Goal: Transaction & Acquisition: Download file/media

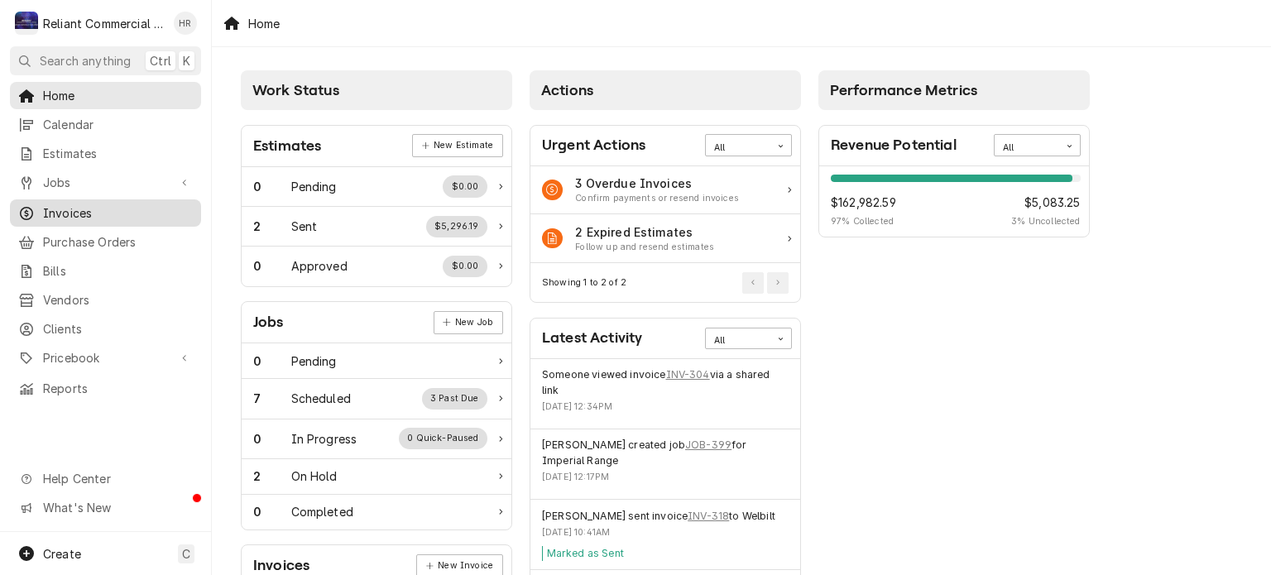
click at [69, 204] on span "Invoices" at bounding box center [118, 212] width 150 height 17
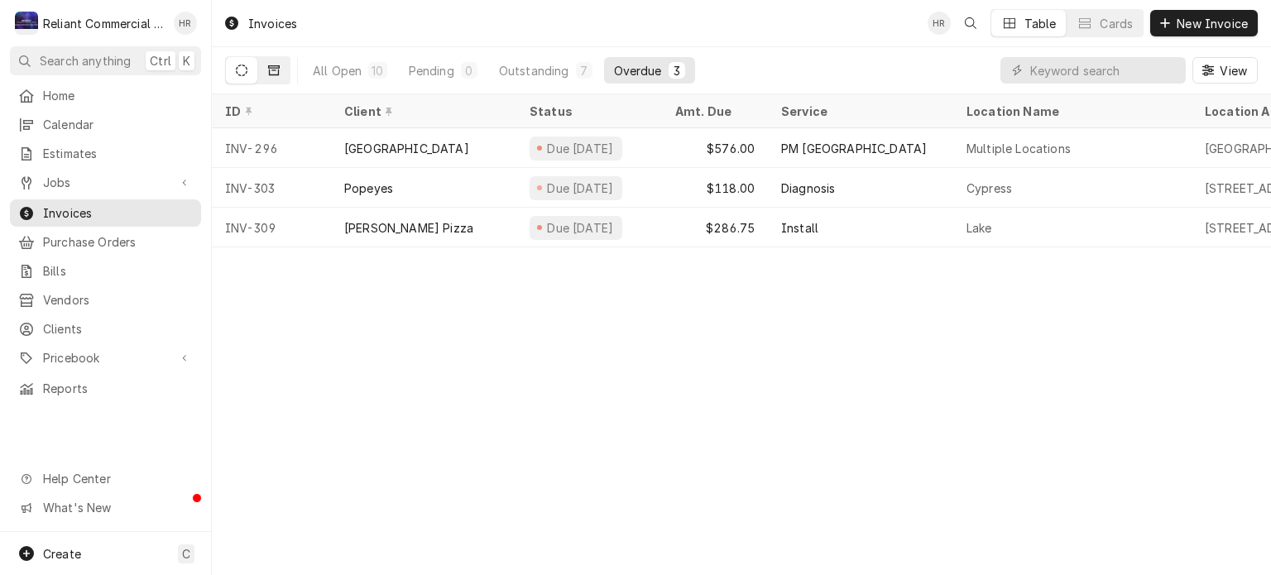
click at [275, 71] on icon "Dynamic Content Wrapper" at bounding box center [274, 71] width 12 height 12
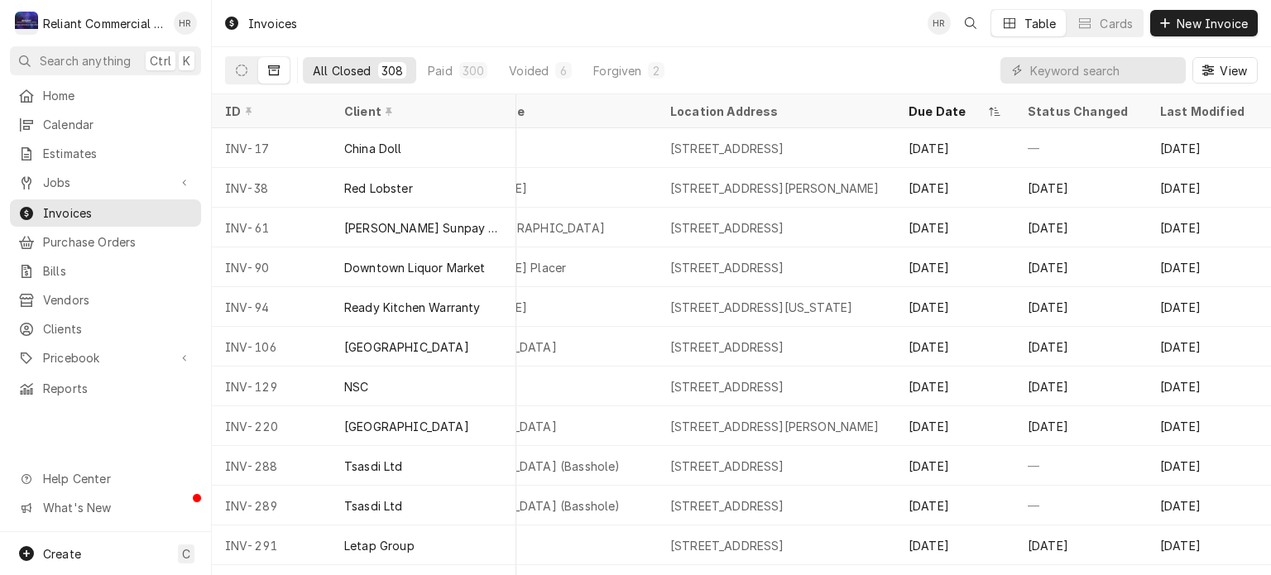
scroll to position [0, 709]
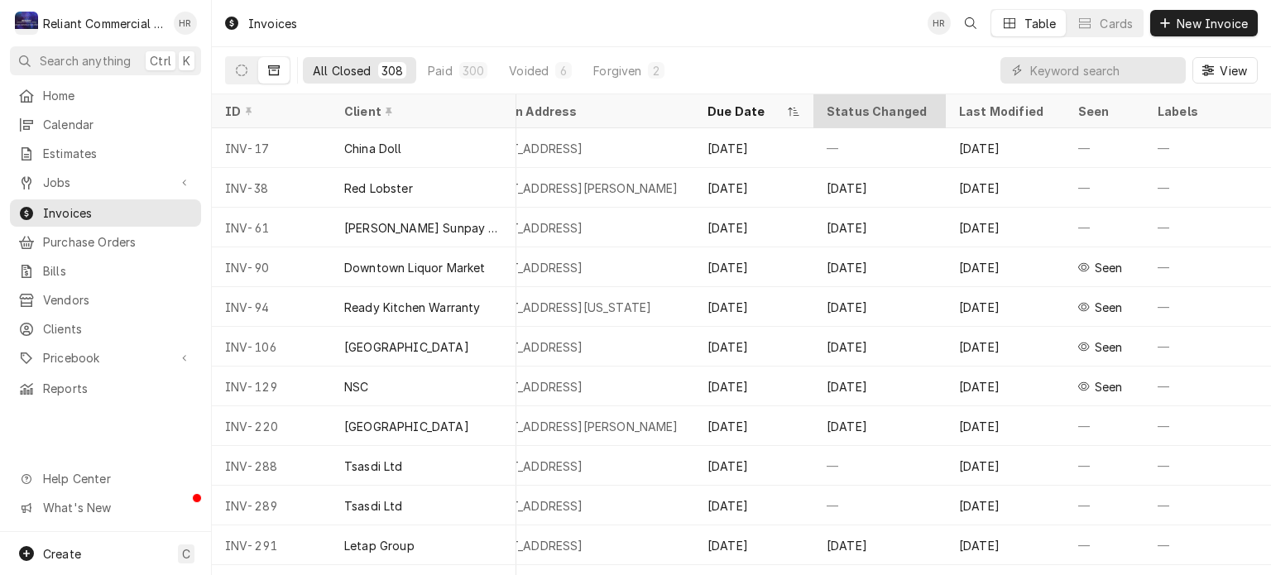
click at [865, 108] on div "Status Changed" at bounding box center [879, 111] width 106 height 17
click at [962, 103] on div "Last Modified" at bounding box center [1003, 111] width 89 height 17
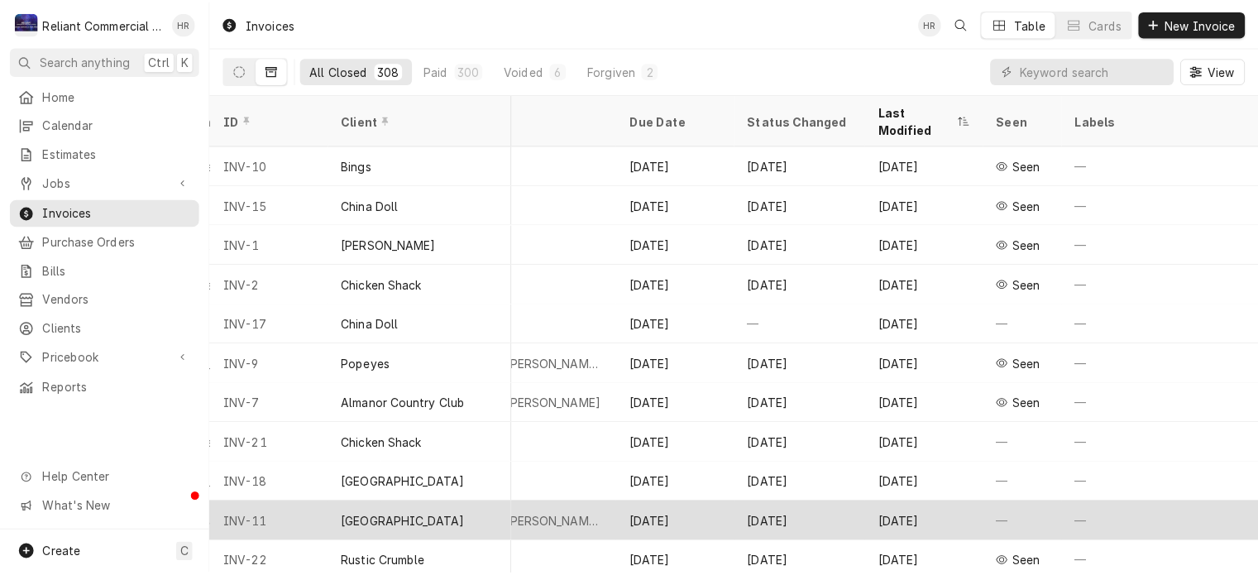
scroll to position [0, 786]
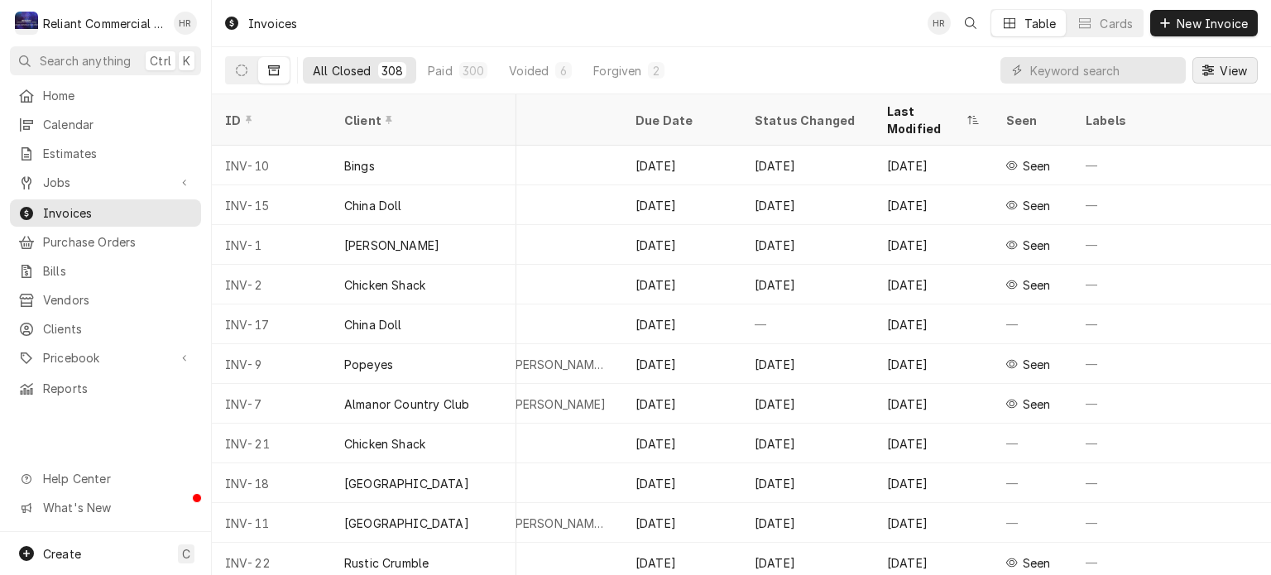
click at [1213, 73] on icon "Dynamic Content Wrapper" at bounding box center [1208, 70] width 12 height 11
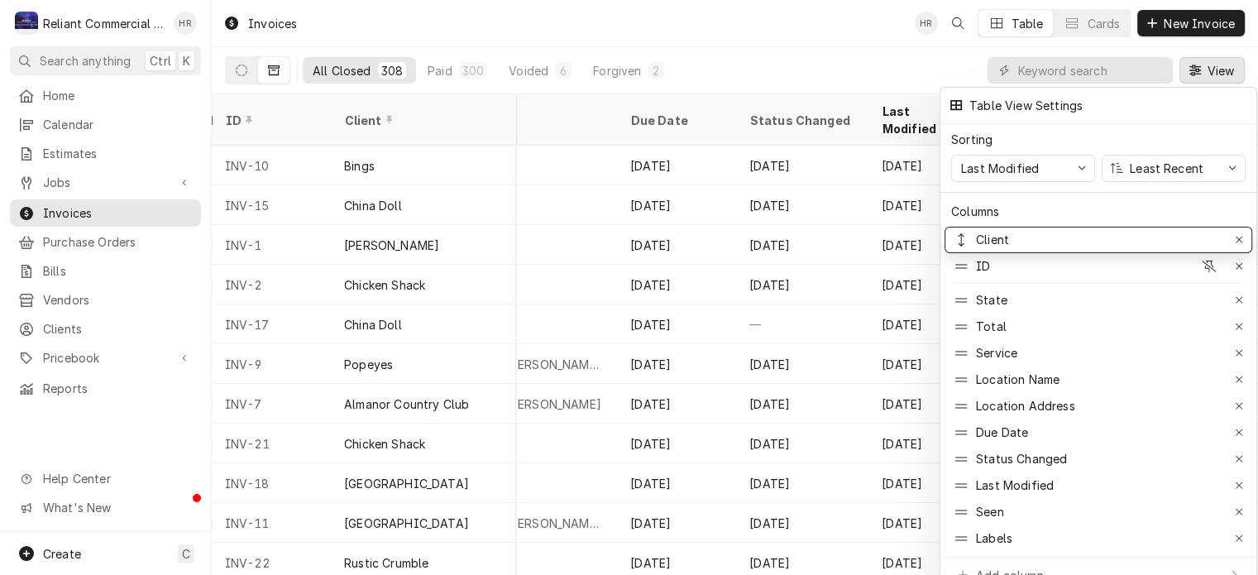
drag, startPoint x: 984, startPoint y: 251, endPoint x: 984, endPoint y: 194, distance: 57.1
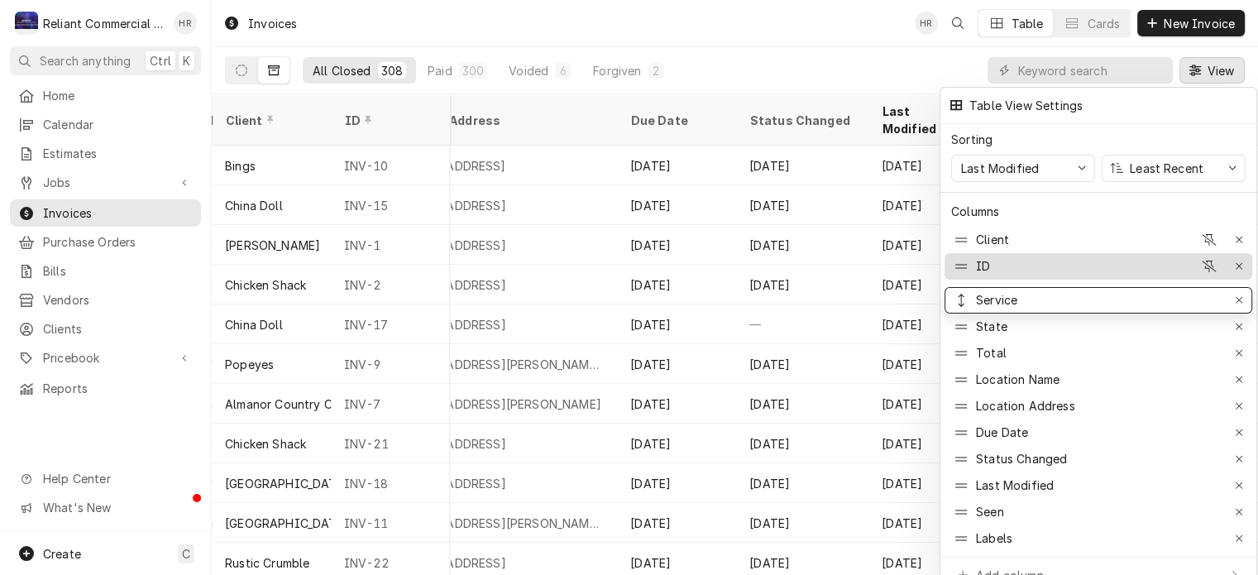
drag, startPoint x: 996, startPoint y: 352, endPoint x: 1002, endPoint y: 247, distance: 106.0
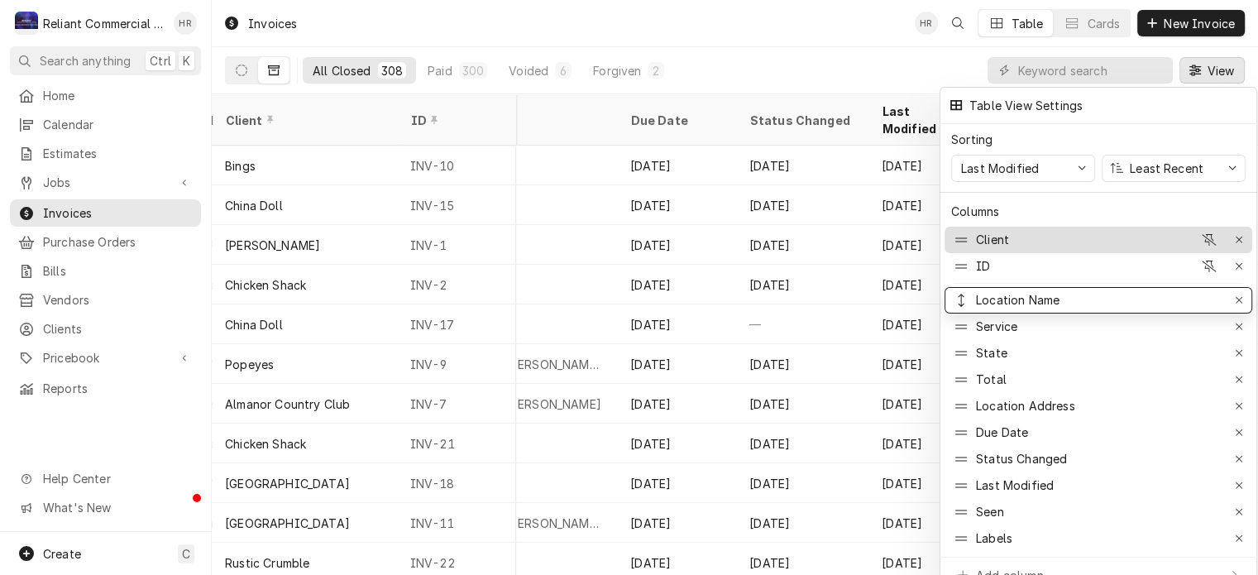
drag, startPoint x: 1001, startPoint y: 373, endPoint x: 971, endPoint y: 220, distance: 155.9
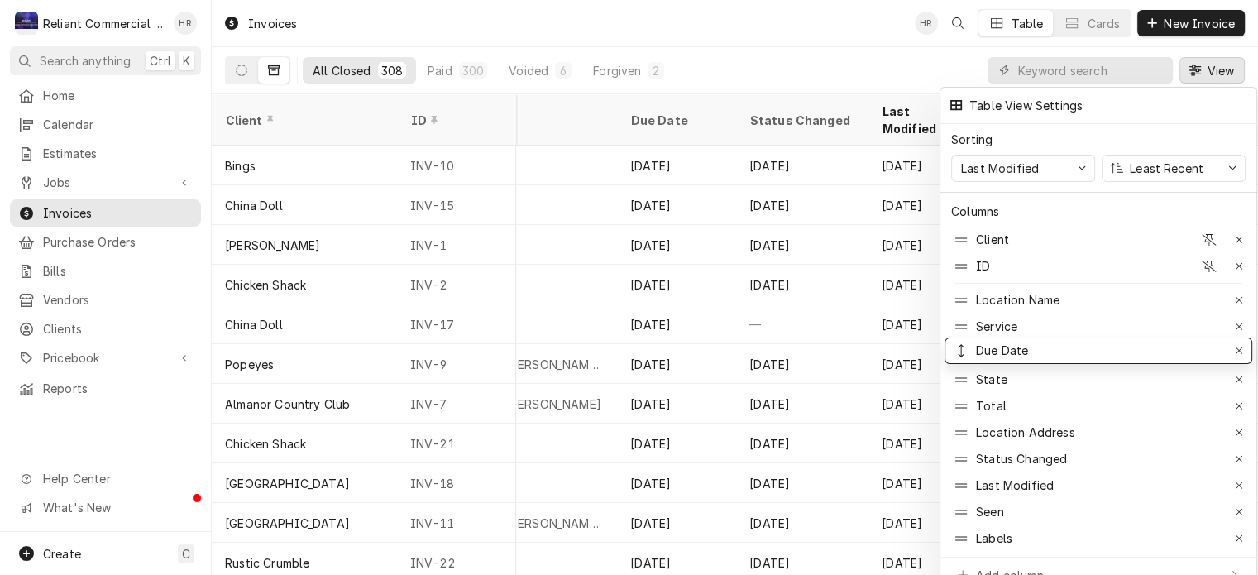
drag, startPoint x: 996, startPoint y: 418, endPoint x: 987, endPoint y: 338, distance: 79.9
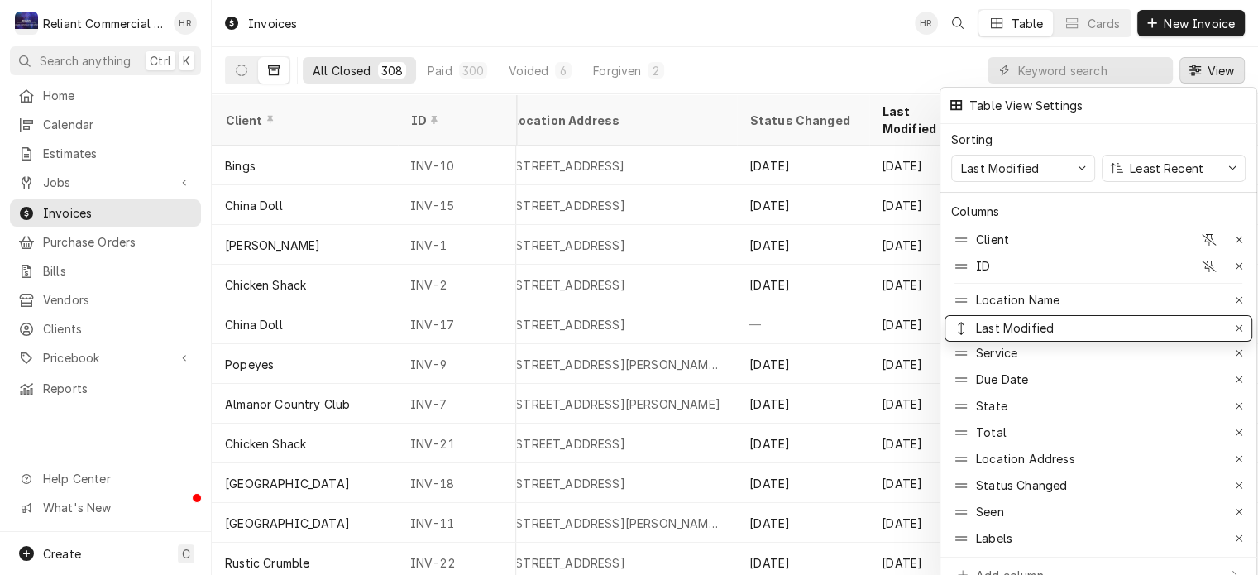
drag, startPoint x: 1013, startPoint y: 476, endPoint x: 1017, endPoint y: 318, distance: 157.2
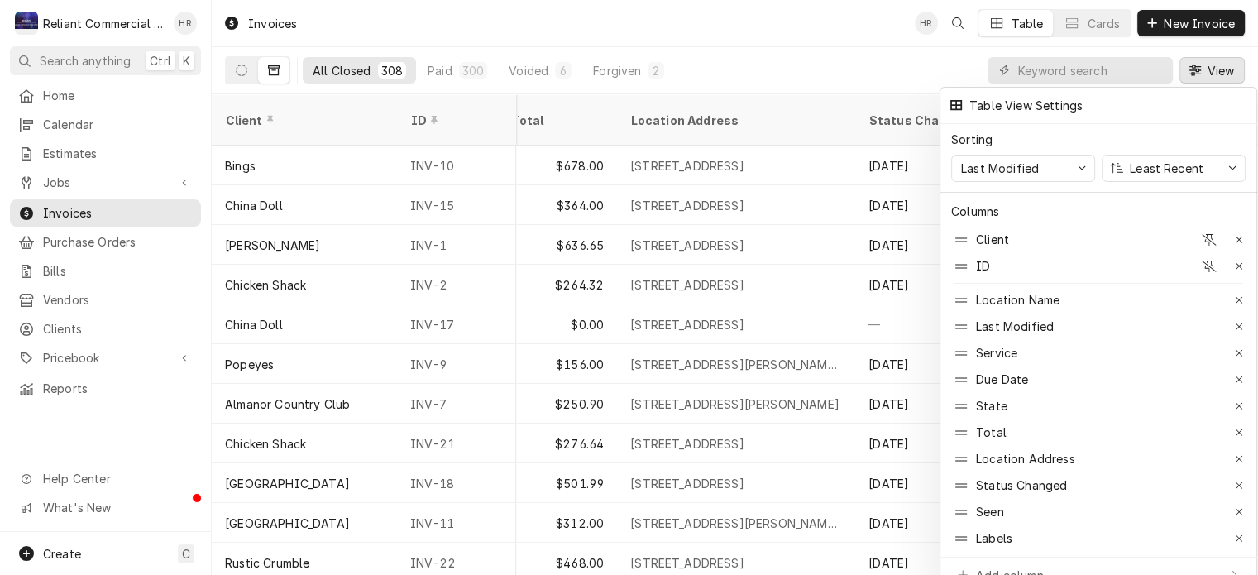
click at [758, 60] on div at bounding box center [629, 287] width 1258 height 575
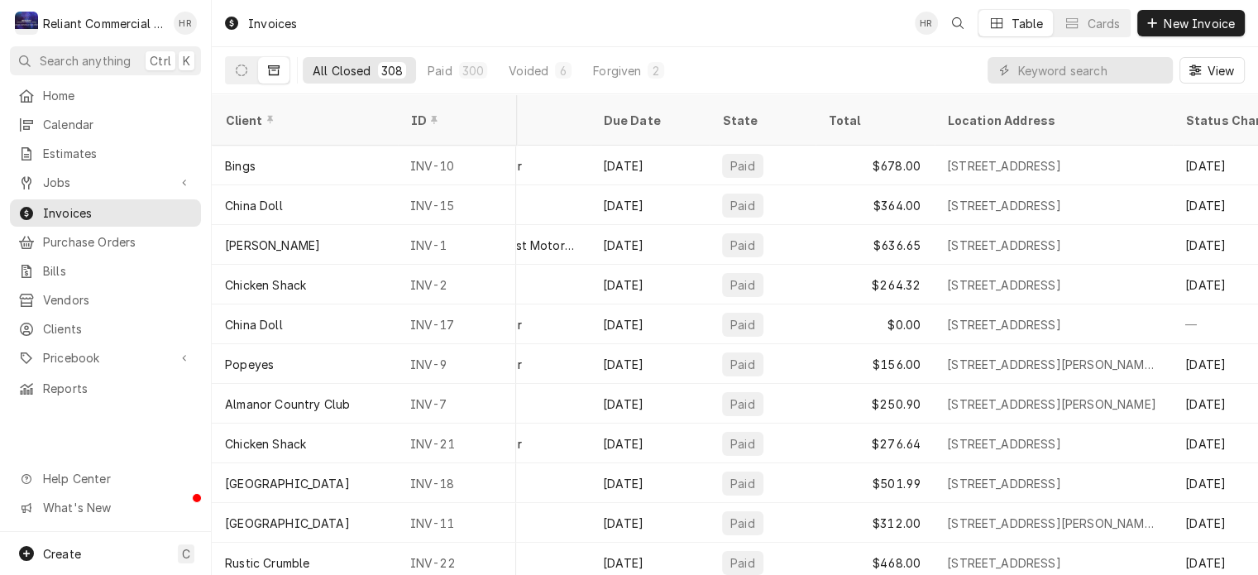
scroll to position [0, 0]
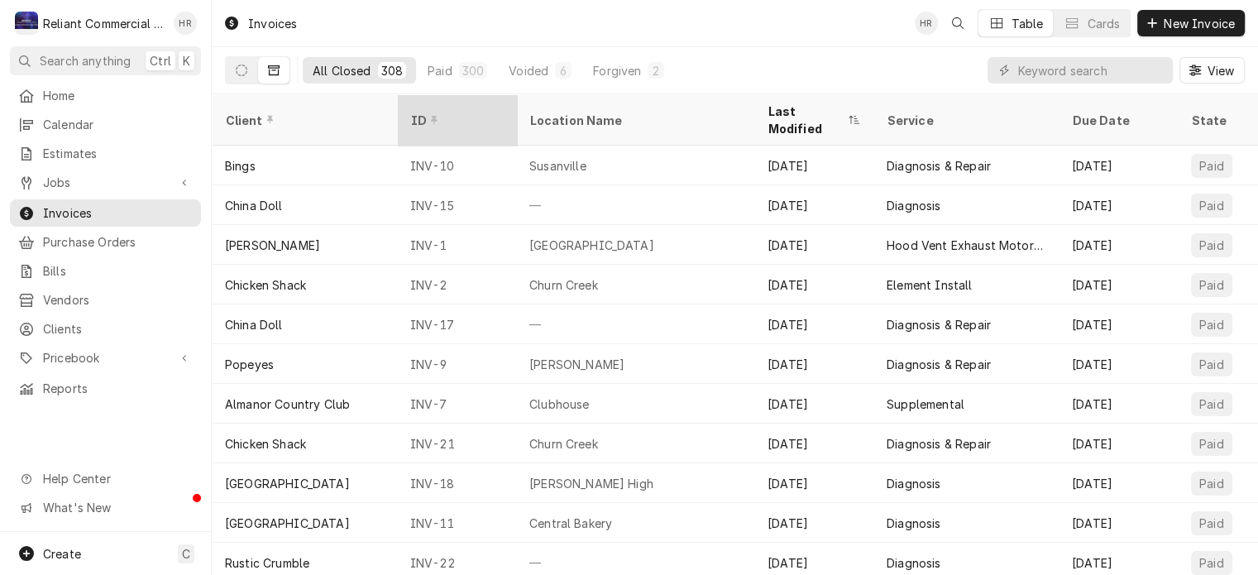
click at [431, 114] on icon "Dynamic Content Wrapper" at bounding box center [434, 120] width 7 height 12
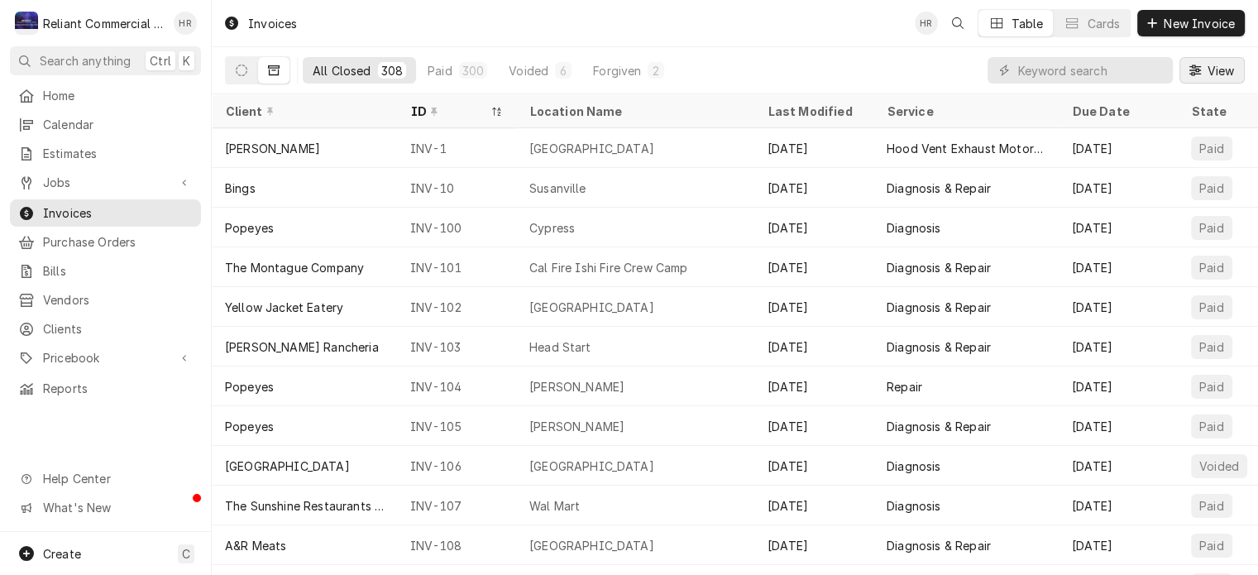
click at [1212, 70] on span "View" at bounding box center [1221, 70] width 34 height 17
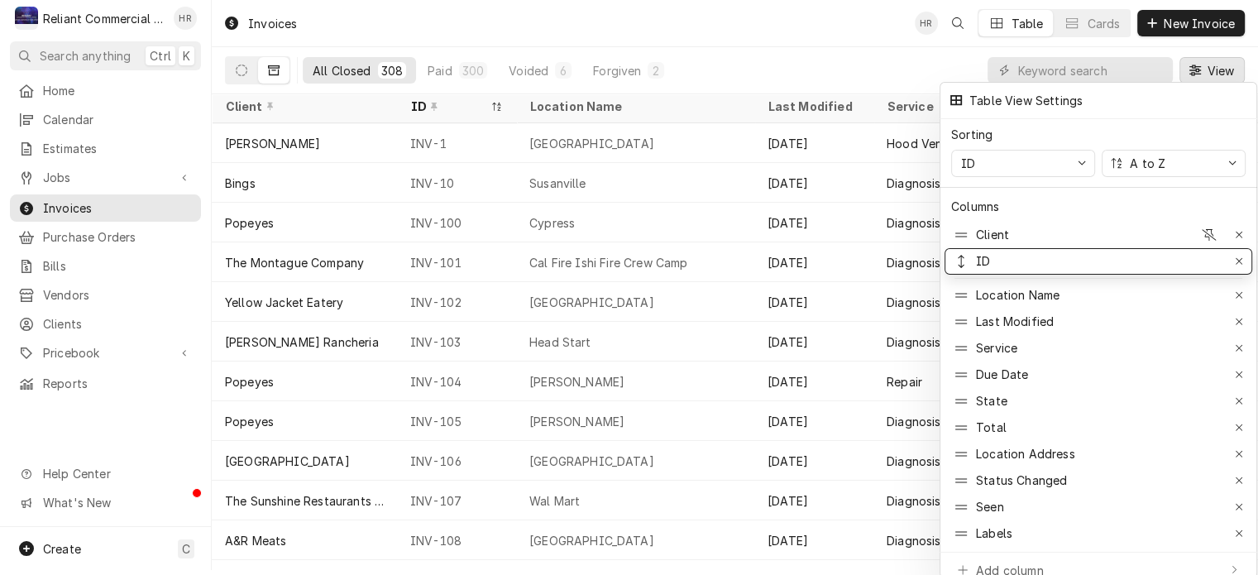
scroll to position [7, 0]
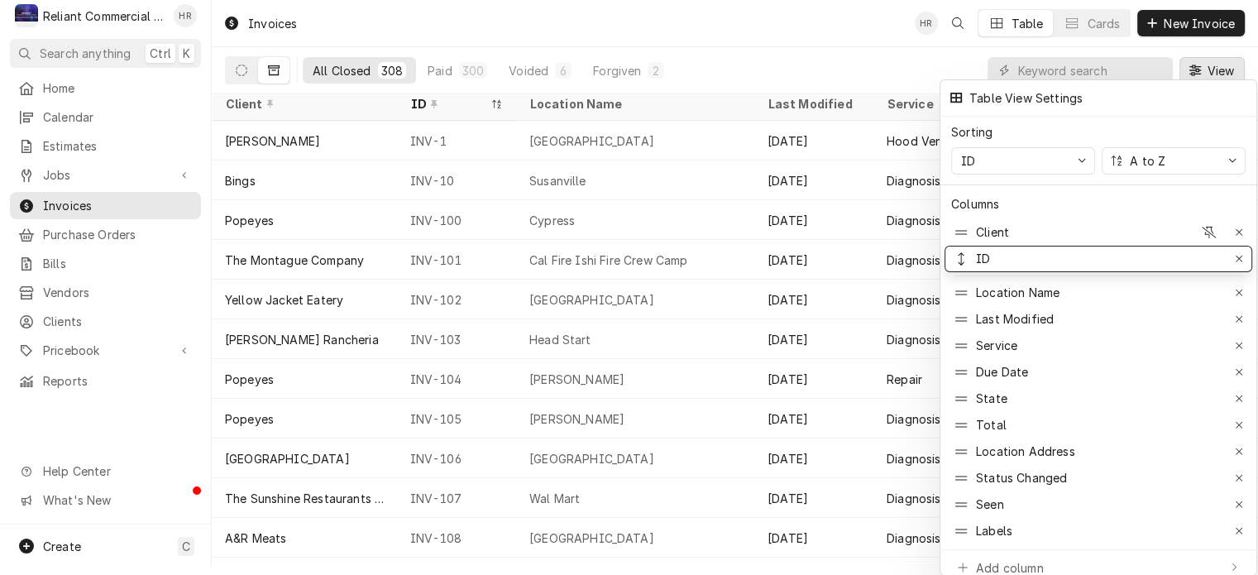
drag, startPoint x: 1057, startPoint y: 261, endPoint x: 1062, endPoint y: 572, distance: 311.1
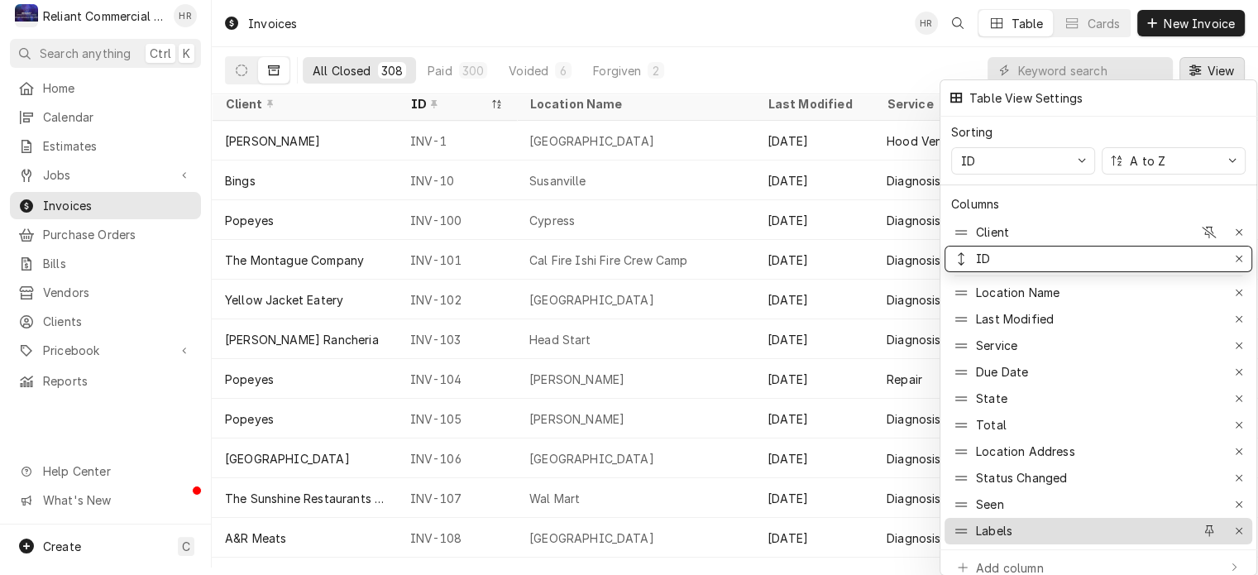
drag, startPoint x: 999, startPoint y: 246, endPoint x: 998, endPoint y: 512, distance: 266.4
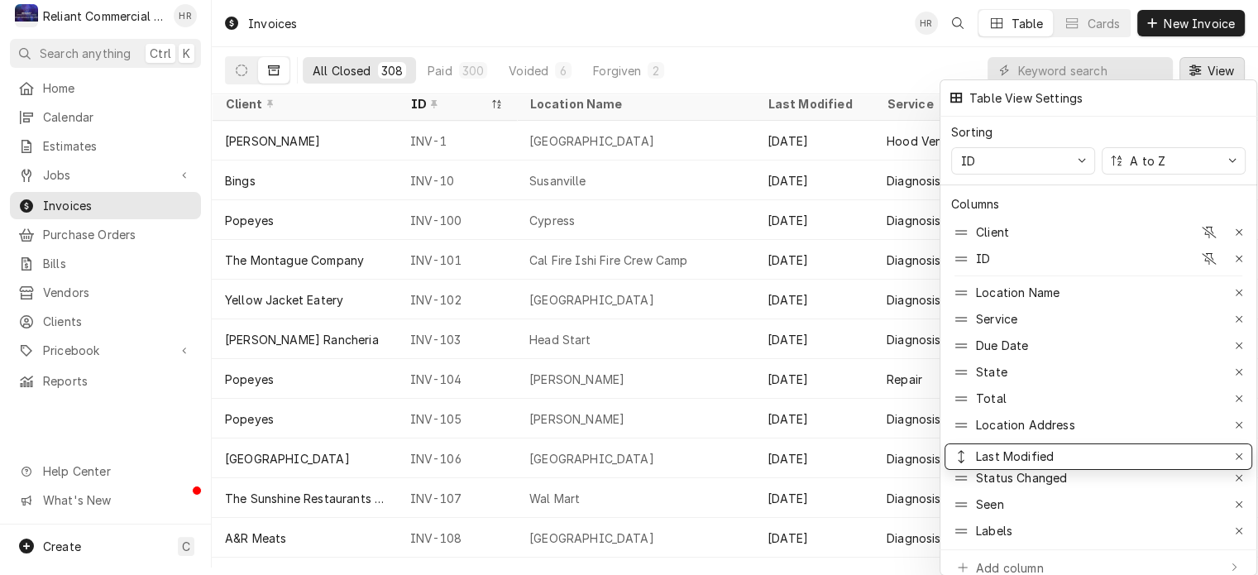
drag, startPoint x: 1093, startPoint y: 314, endPoint x: 1126, endPoint y: 446, distance: 136.4
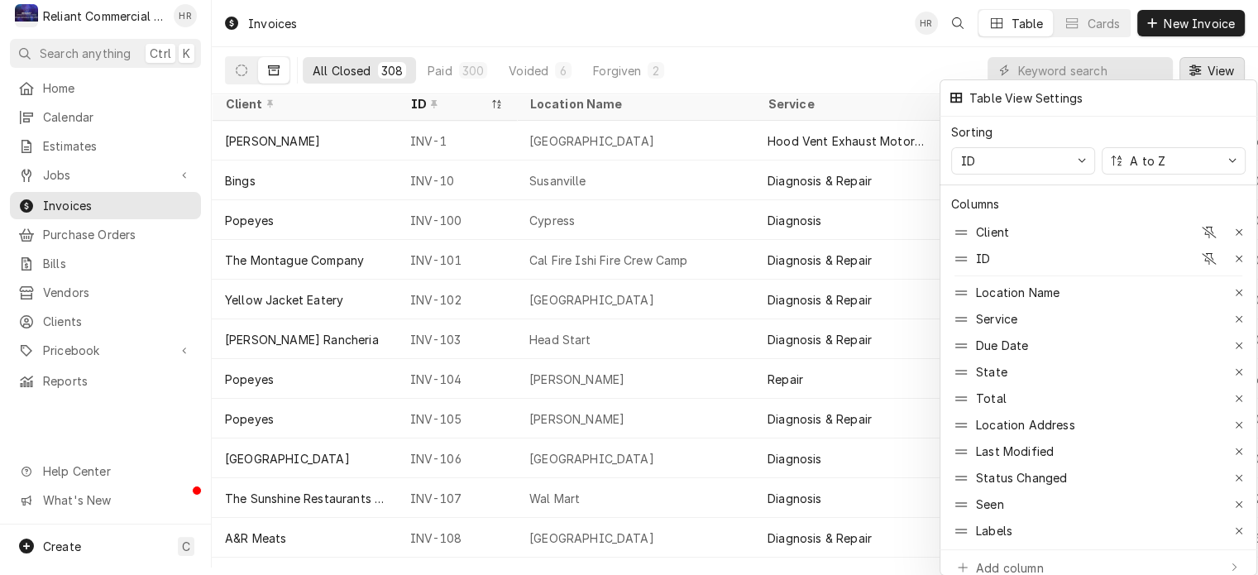
drag, startPoint x: 745, startPoint y: 560, endPoint x: 785, endPoint y: 577, distance: 43.8
click at [785, 567] on html "R Reliant Commercial Appliance Repair LLC HR Search anything Ctrl K Home Calend…" at bounding box center [629, 280] width 1258 height 575
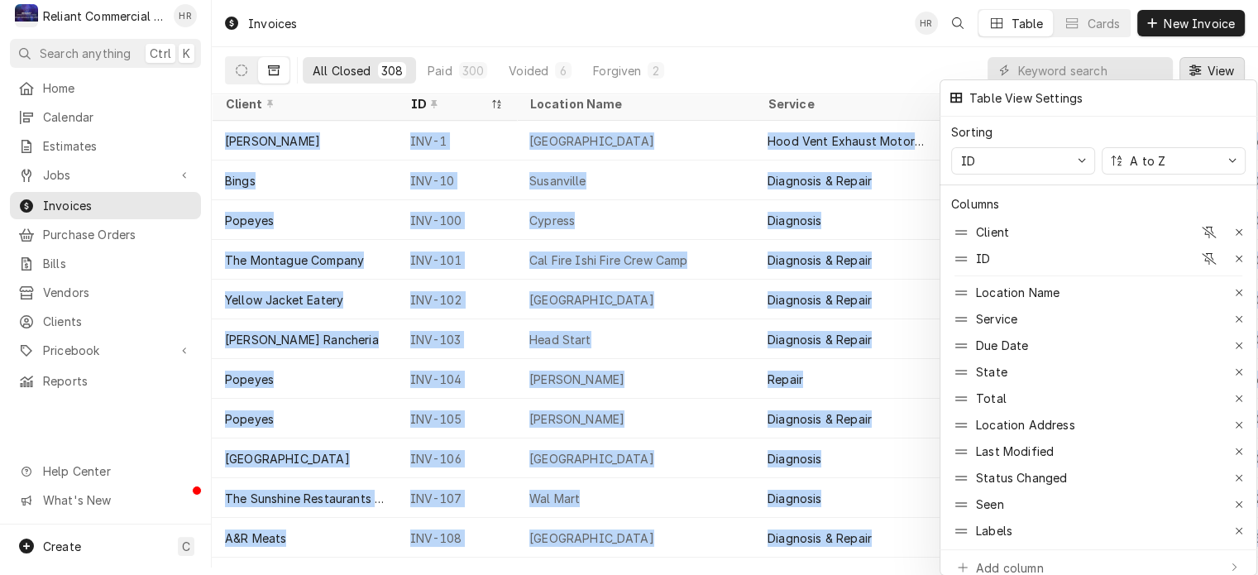
click at [711, 562] on div at bounding box center [629, 287] width 1258 height 575
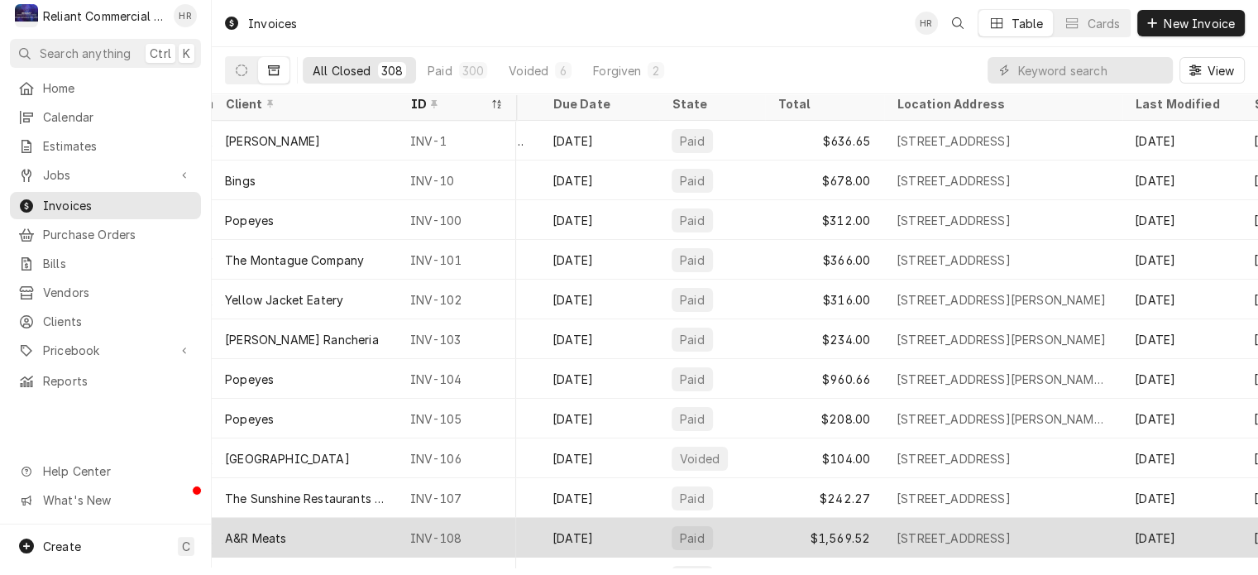
scroll to position [0, 394]
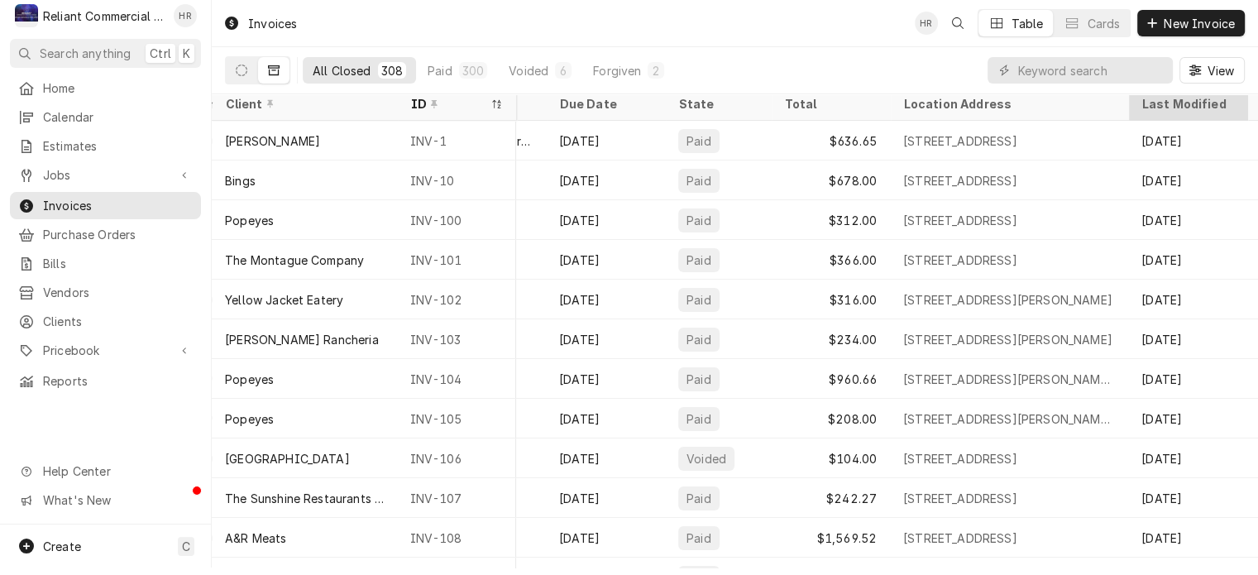
click at [1192, 105] on div "Last Modified" at bounding box center [1186, 103] width 89 height 17
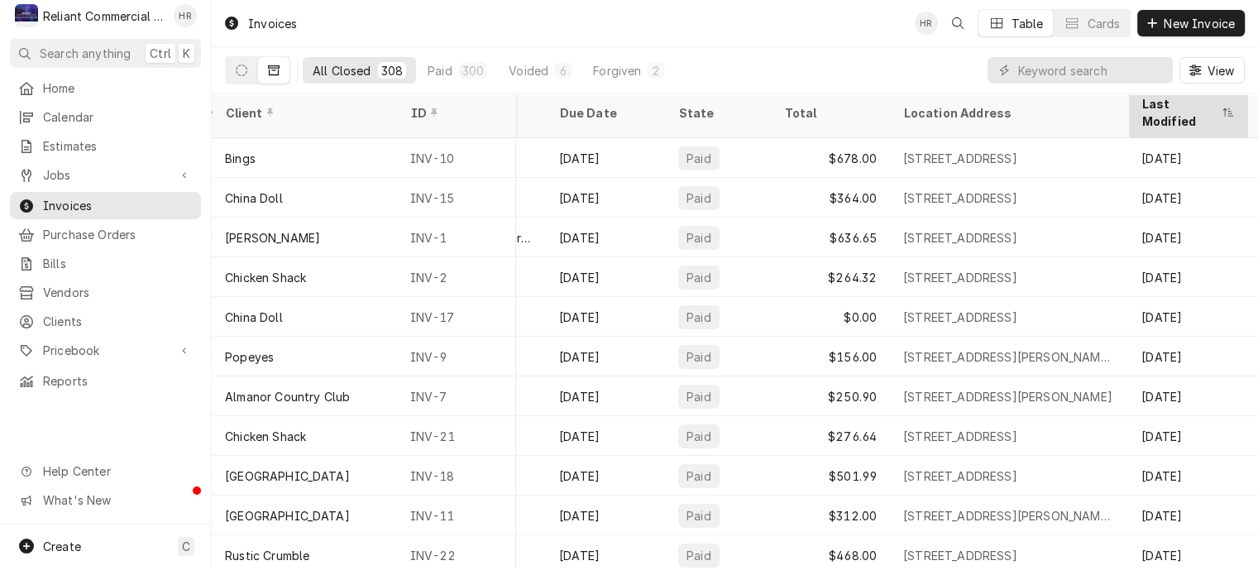
click at [1192, 105] on div "Last Modified" at bounding box center [1180, 112] width 76 height 35
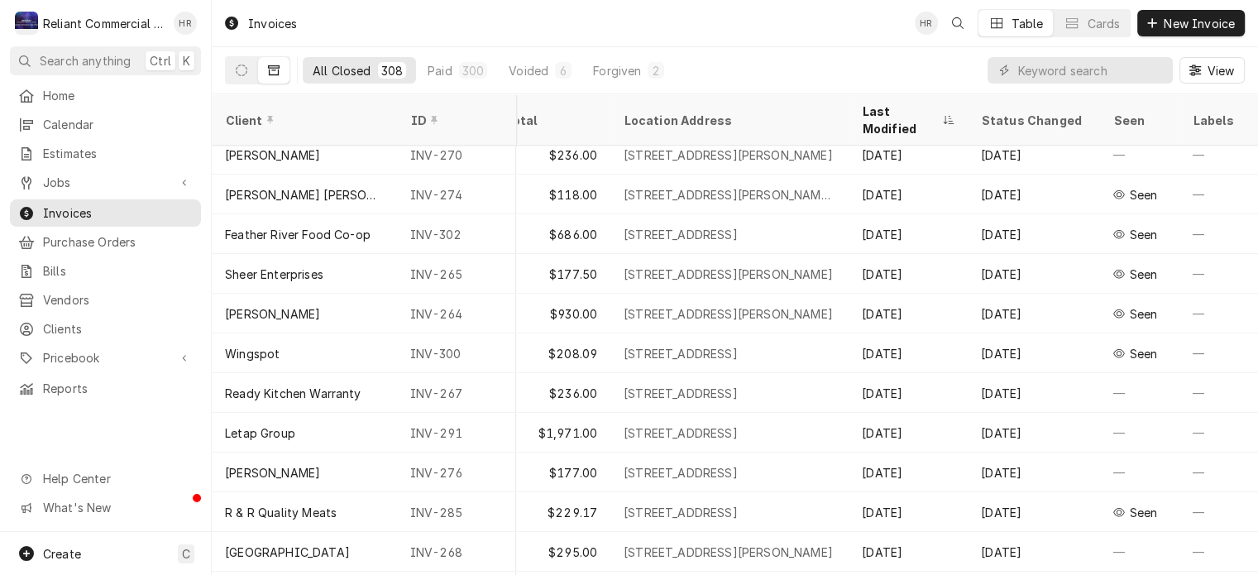
scroll to position [1042, 673]
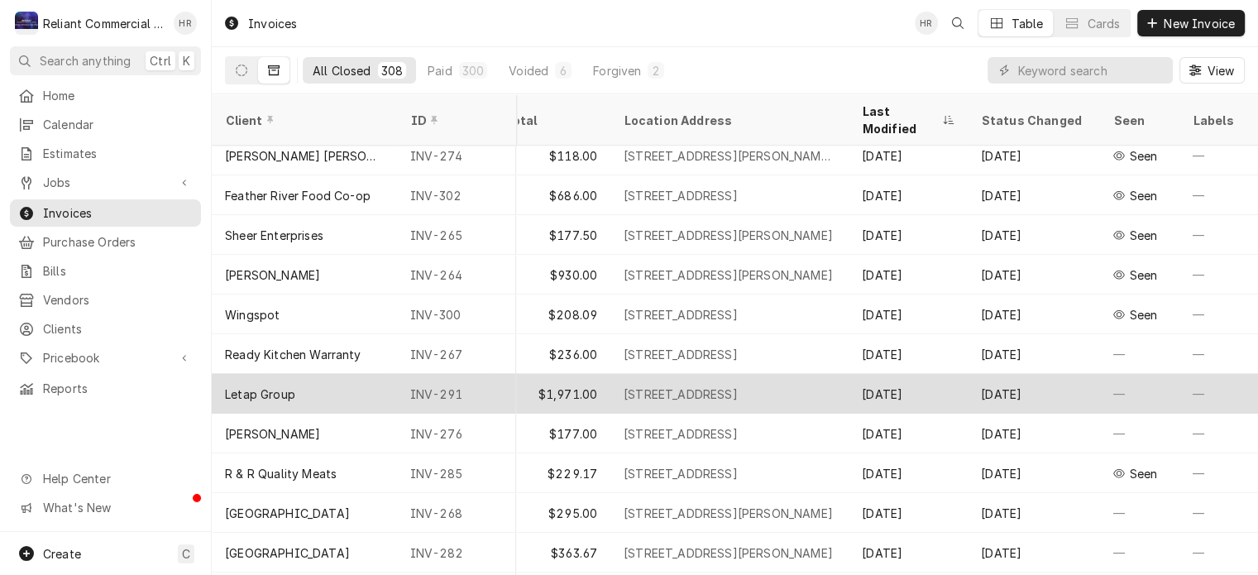
click at [738, 386] on div "[STREET_ADDRESS]" at bounding box center [681, 394] width 114 height 17
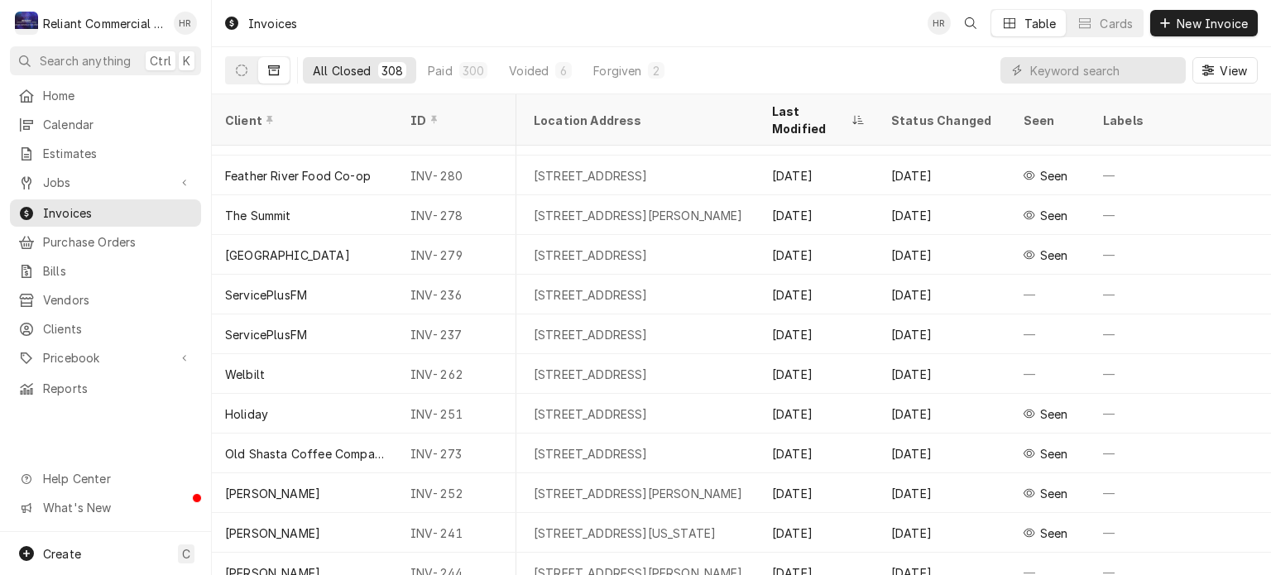
scroll to position [1939, 764]
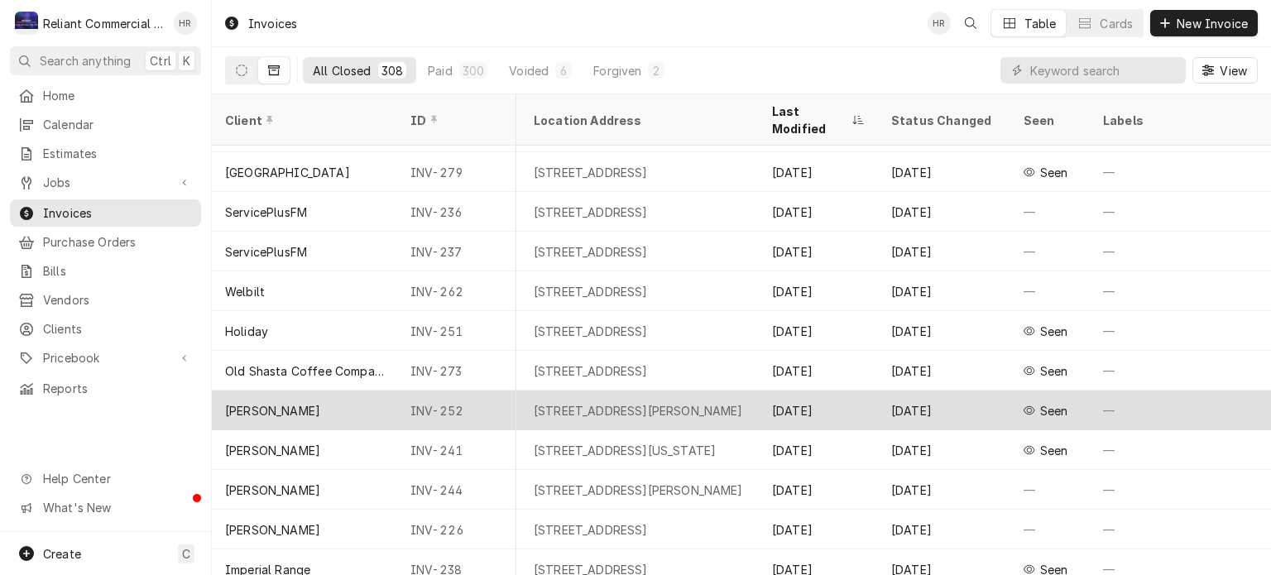
click at [611, 402] on div "475 4th St, Williams, CA 95987" at bounding box center [638, 410] width 209 height 17
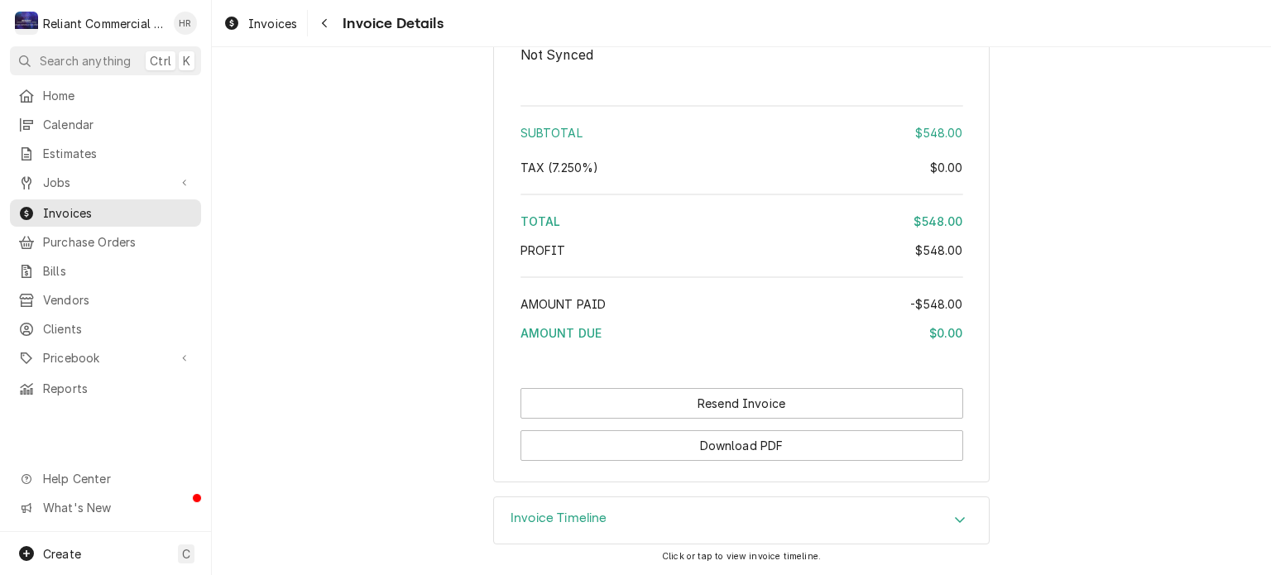
scroll to position [2138, 0]
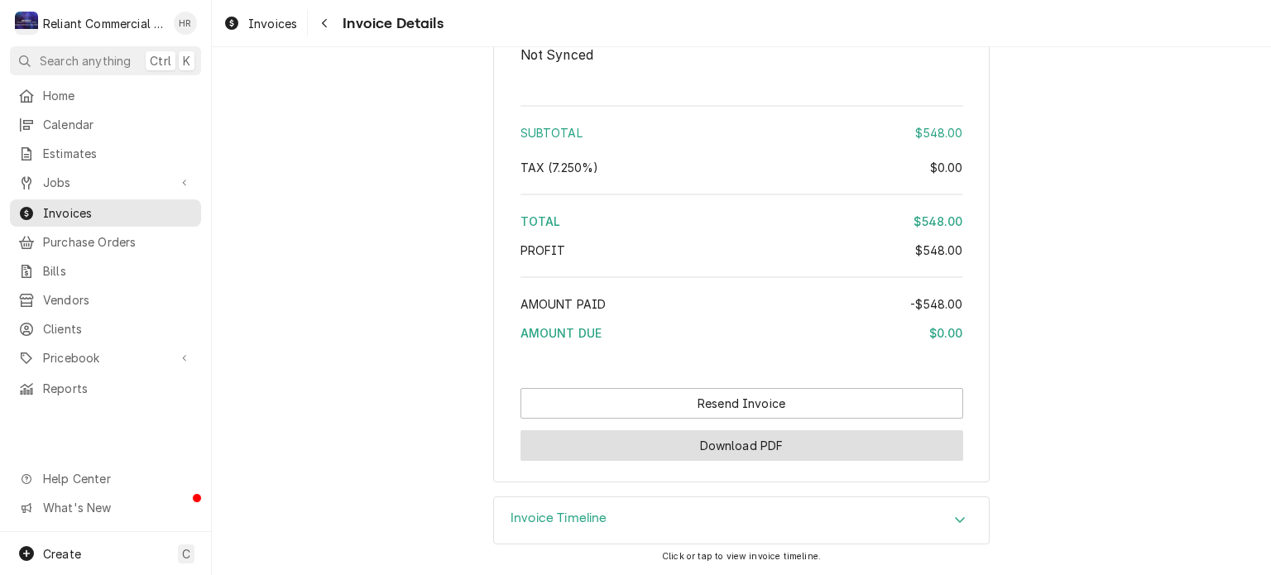
click at [626, 453] on button "Download PDF" at bounding box center [741, 445] width 443 height 31
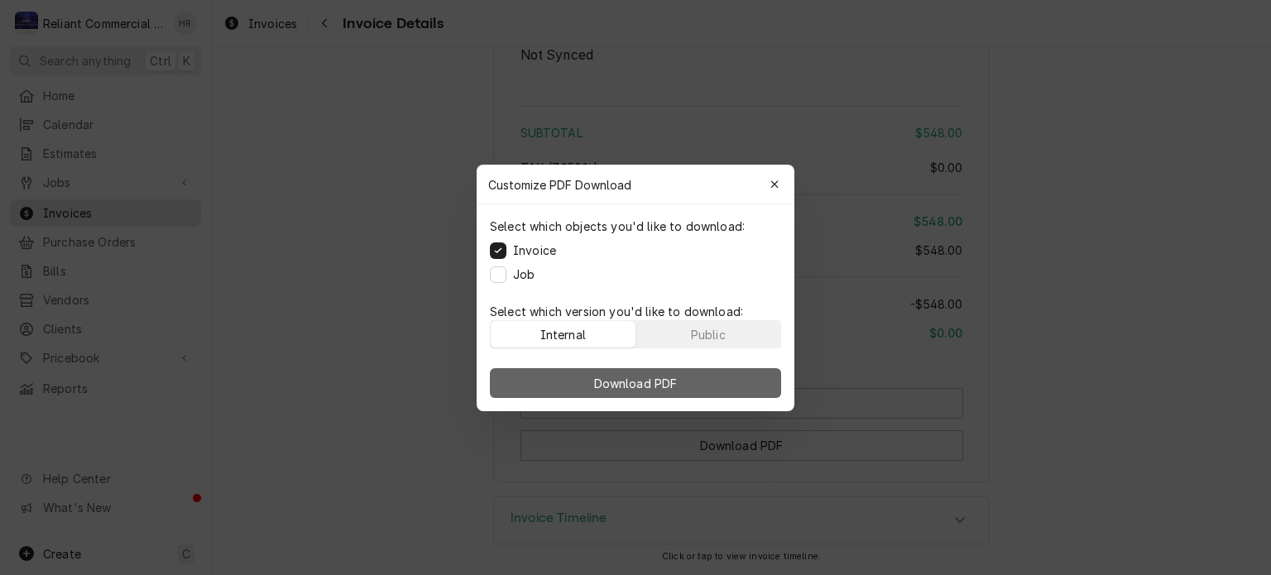
click at [601, 372] on button "Download PDF" at bounding box center [635, 383] width 291 height 30
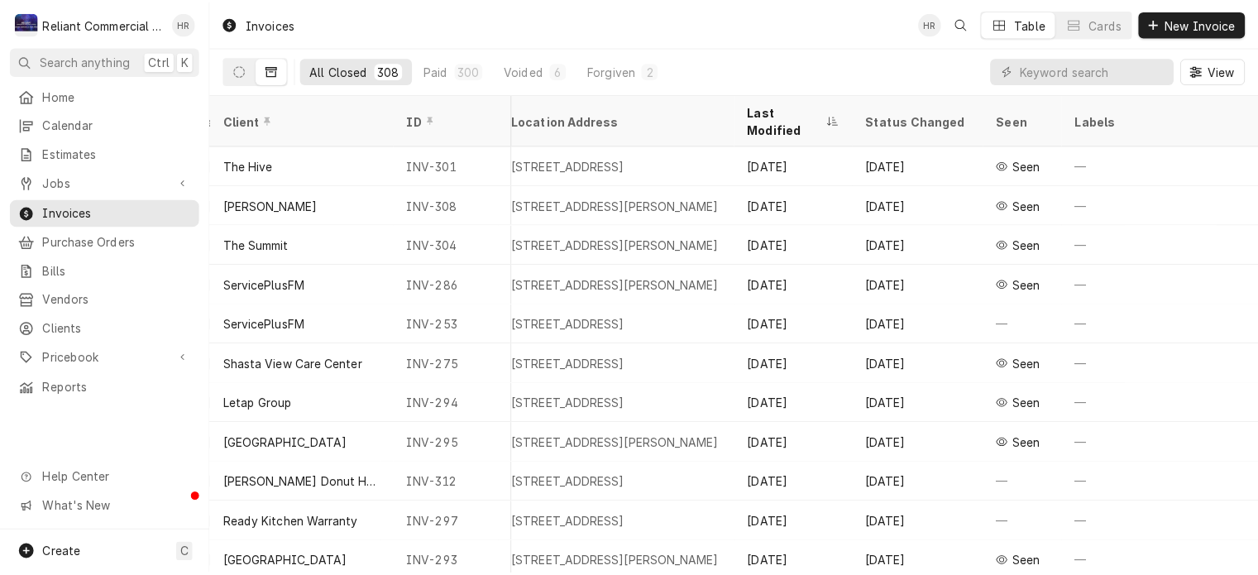
scroll to position [0, 793]
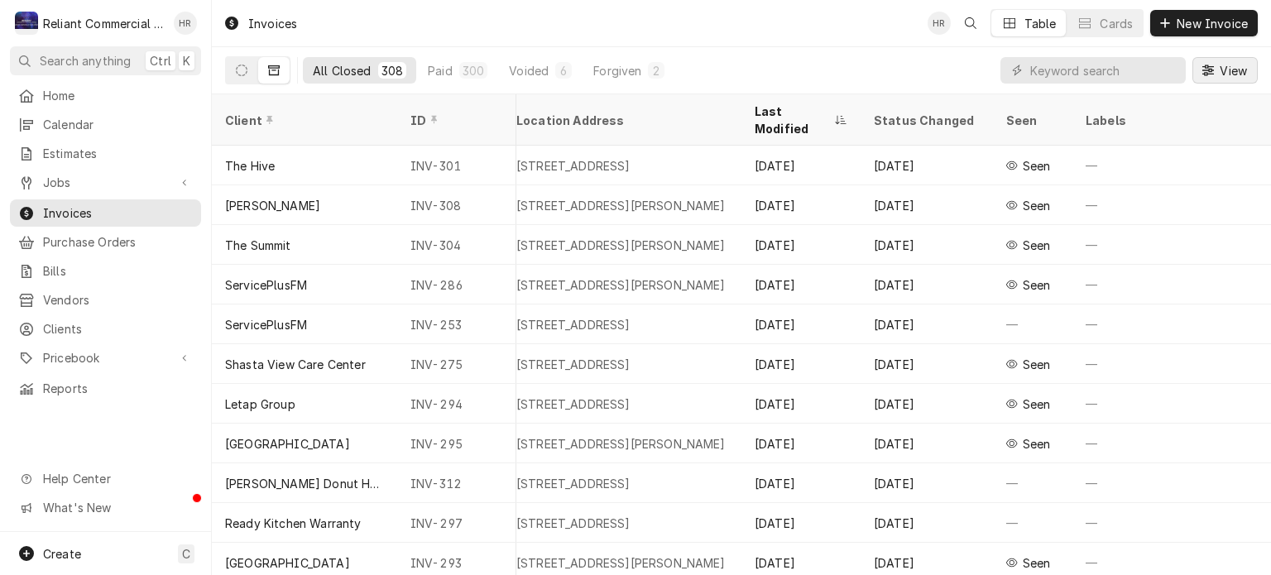
click at [1241, 68] on span "View" at bounding box center [1233, 70] width 34 height 17
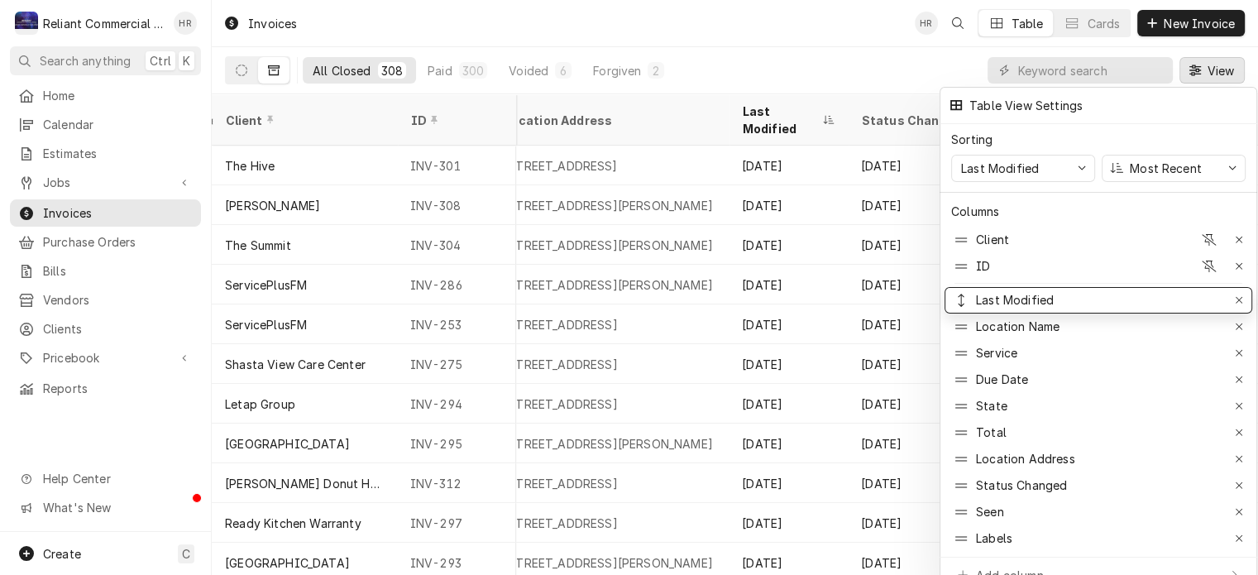
drag, startPoint x: 1020, startPoint y: 447, endPoint x: 994, endPoint y: 281, distance: 167.4
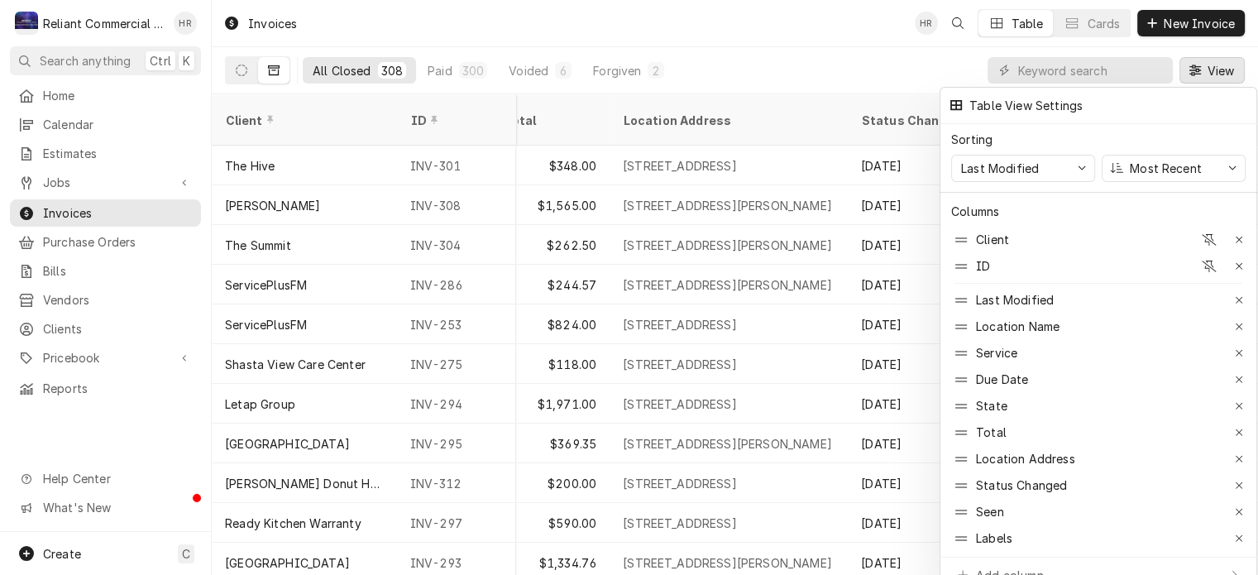
scroll to position [7, 0]
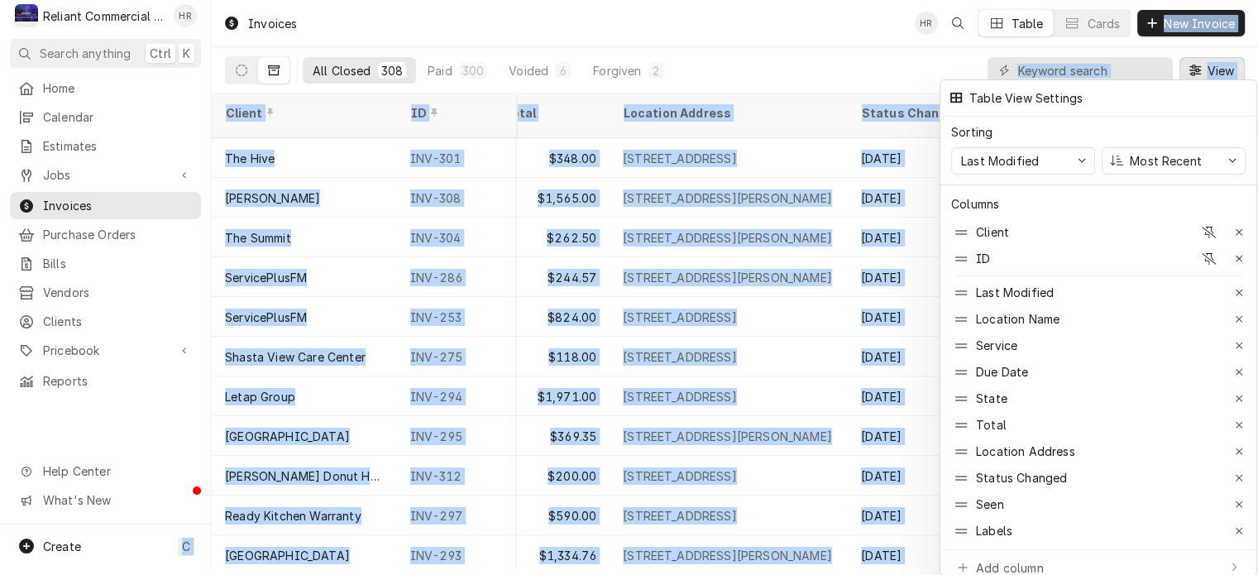
drag, startPoint x: 718, startPoint y: 573, endPoint x: 68, endPoint y: 614, distance: 651.5
click at [68, 567] on html "R Reliant Commercial Appliance Repair LLC HR Search anything Ctrl K Home Calend…" at bounding box center [629, 280] width 1258 height 575
click at [721, 561] on div at bounding box center [629, 287] width 1258 height 575
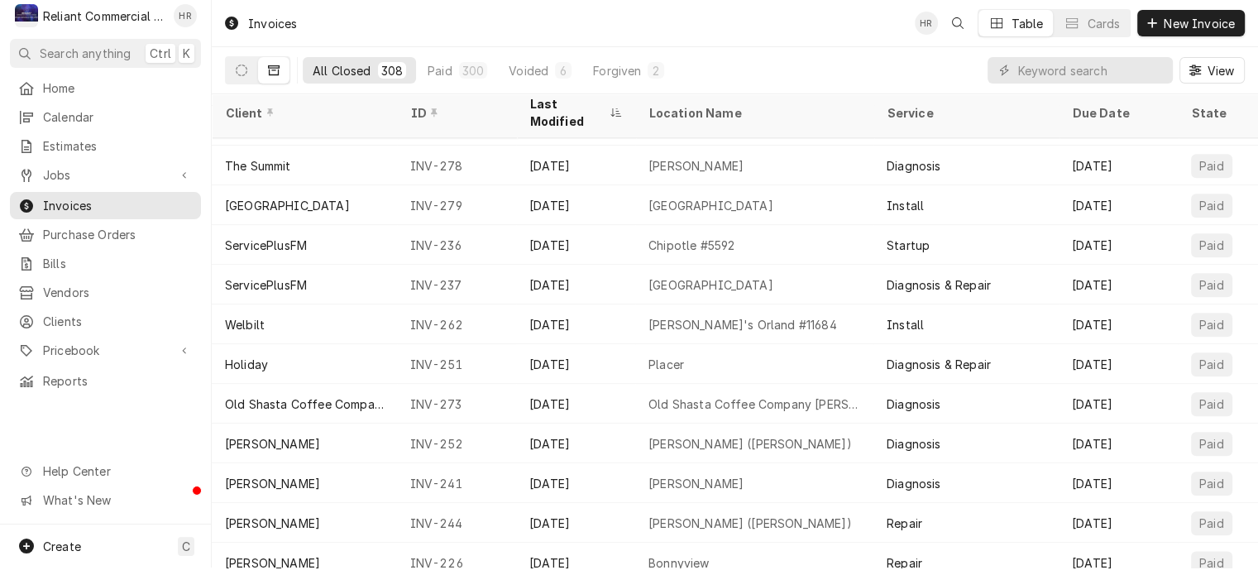
scroll to position [1903, 0]
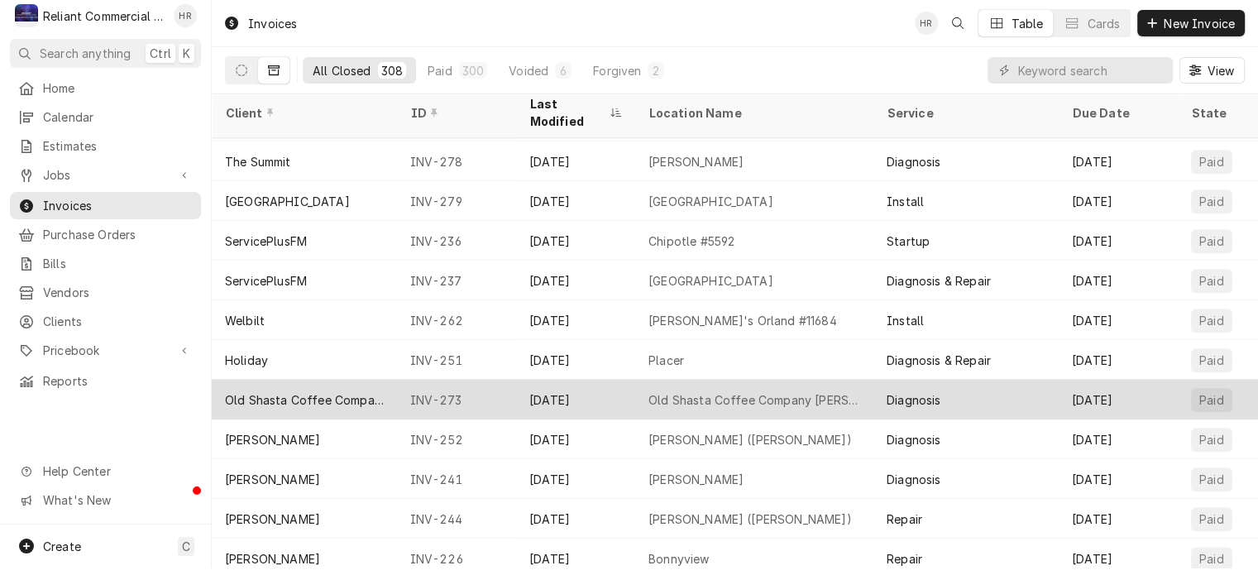
click at [544, 380] on div "[DATE]" at bounding box center [575, 400] width 119 height 40
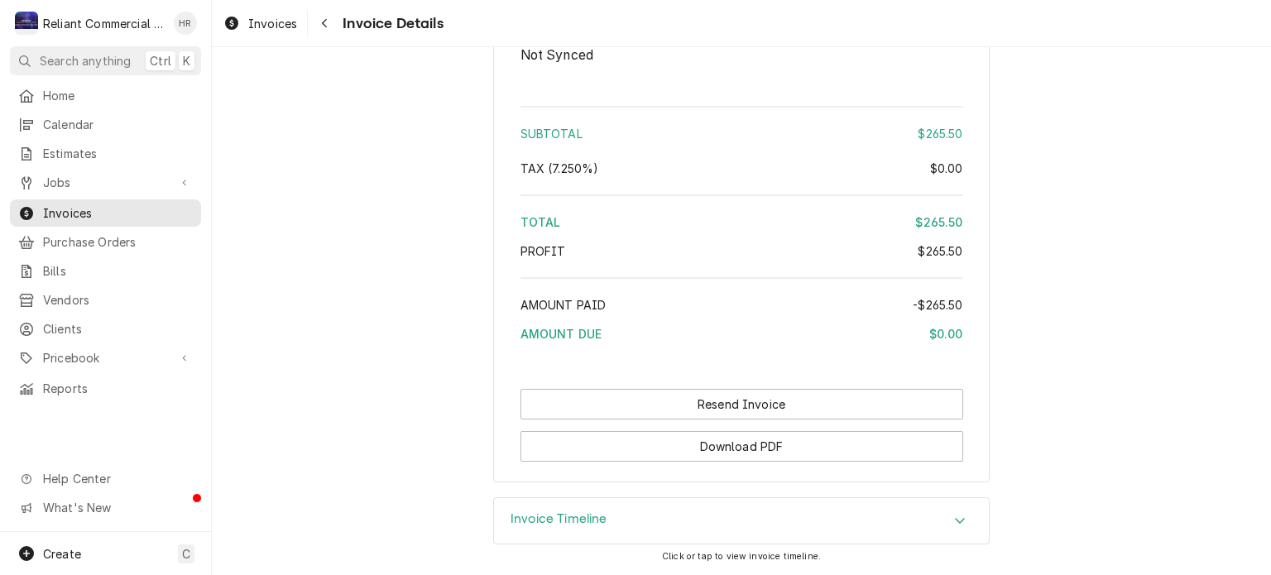
scroll to position [1917, 0]
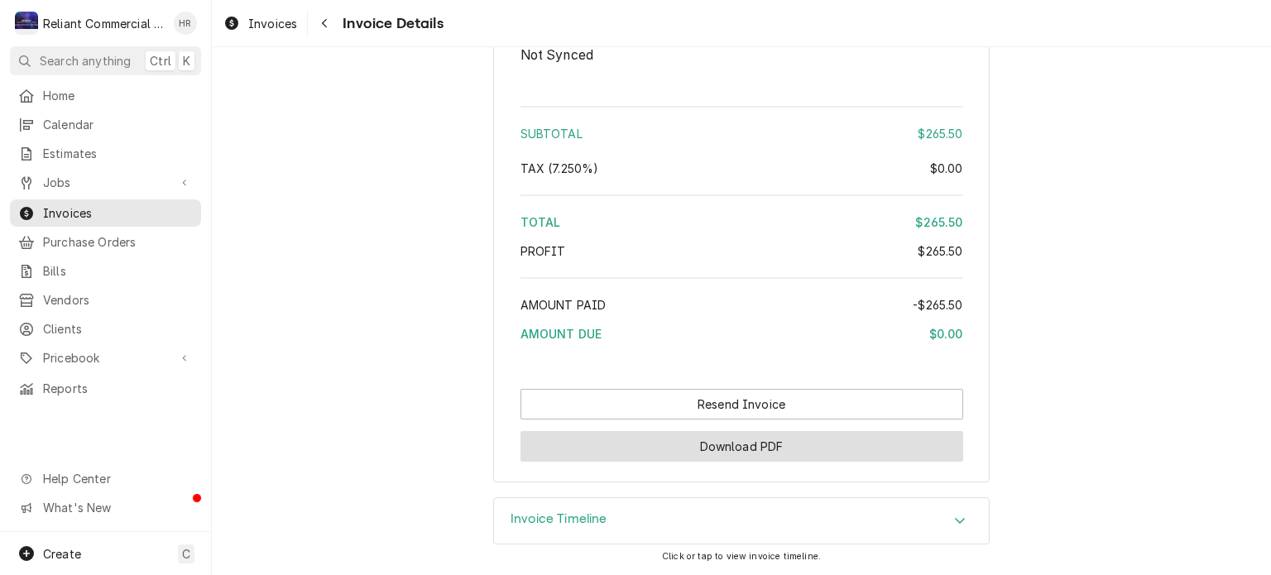
click at [741, 445] on button "Download PDF" at bounding box center [741, 446] width 443 height 31
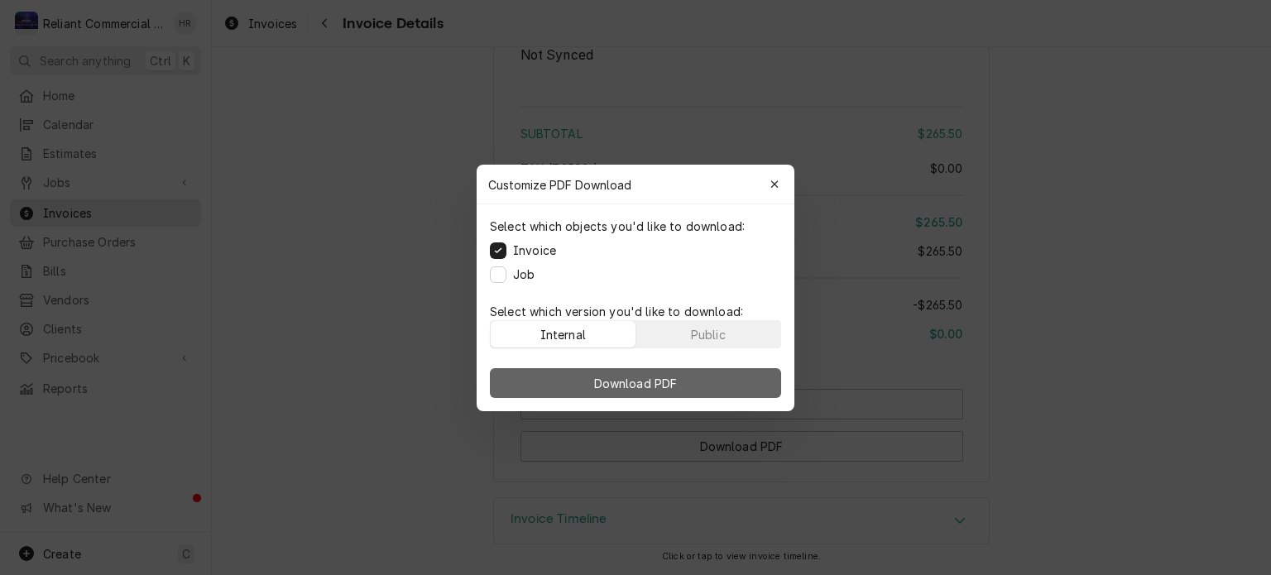
click at [653, 386] on span "Download PDF" at bounding box center [636, 382] width 90 height 17
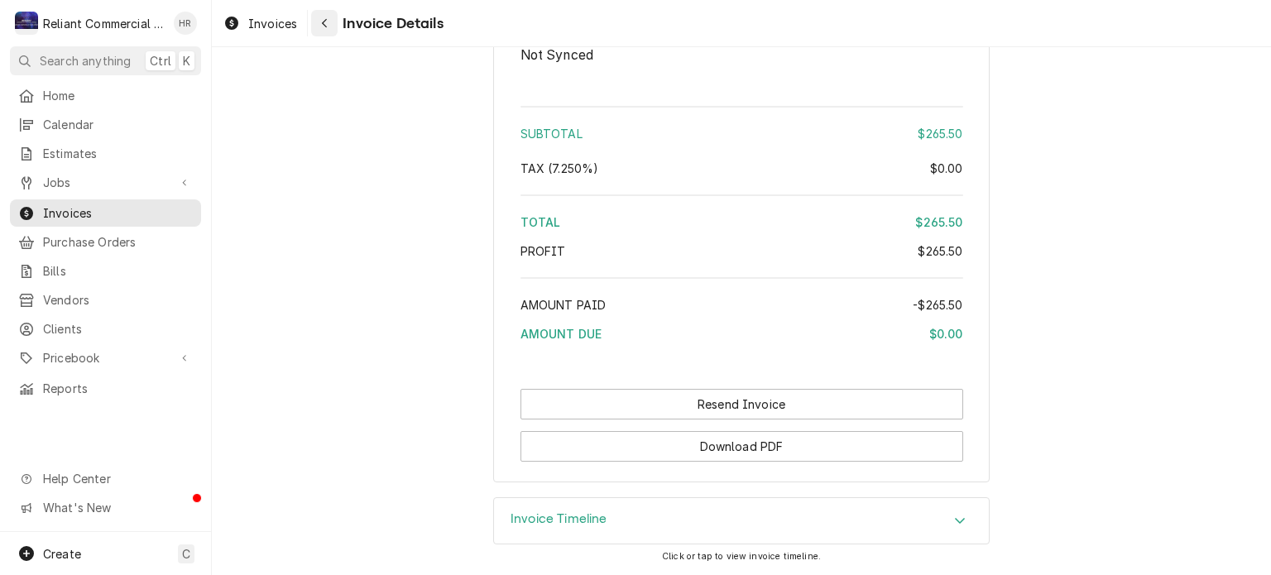
click at [324, 24] on icon "Navigate back" at bounding box center [324, 23] width 7 height 12
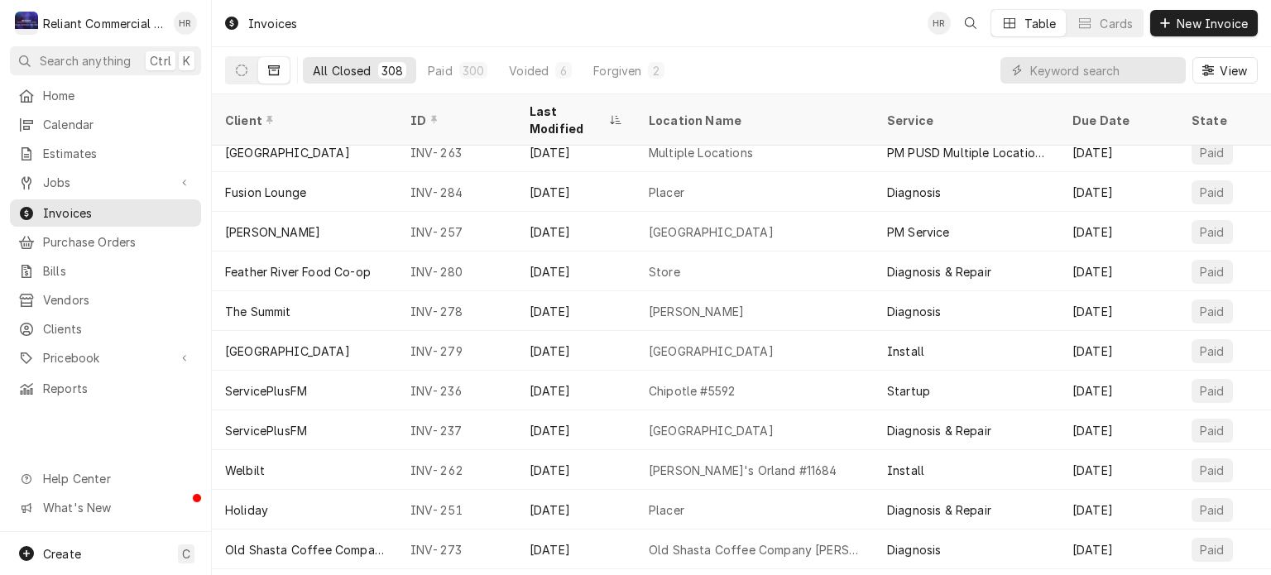
scroll to position [1827, 0]
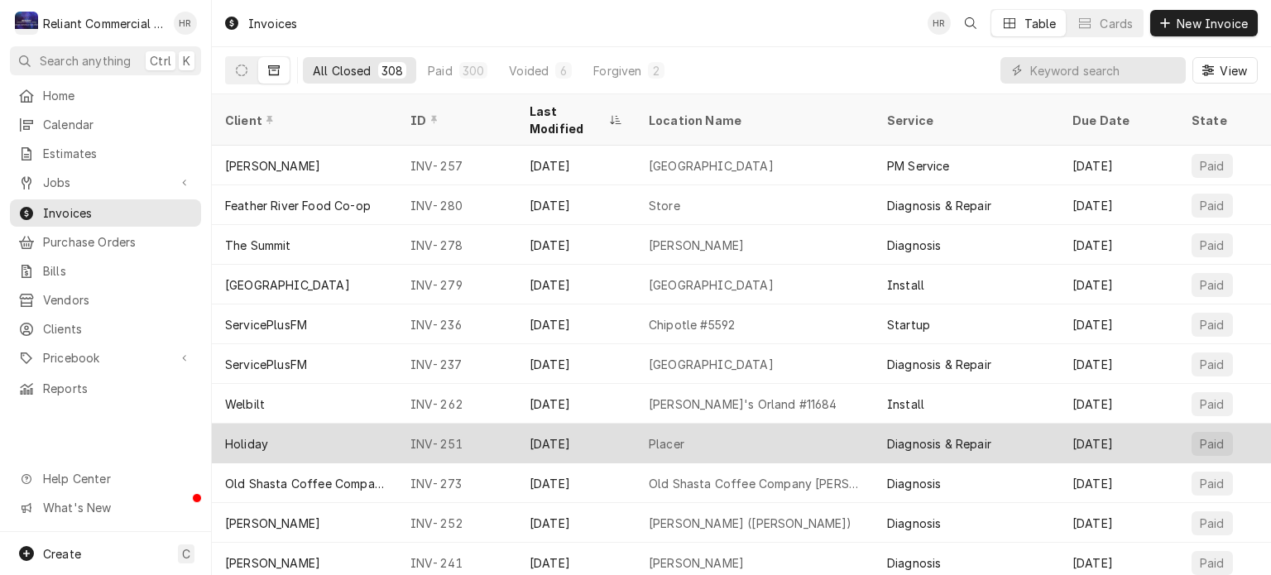
click at [546, 424] on div "Jun 12" at bounding box center [575, 444] width 119 height 40
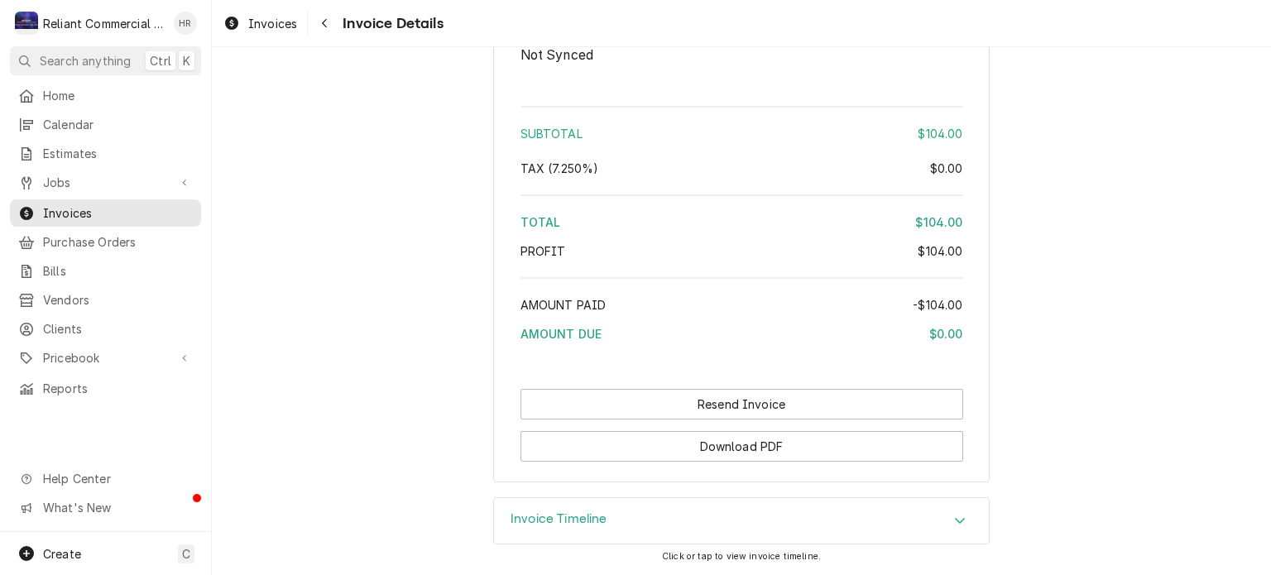
scroll to position [1935, 0]
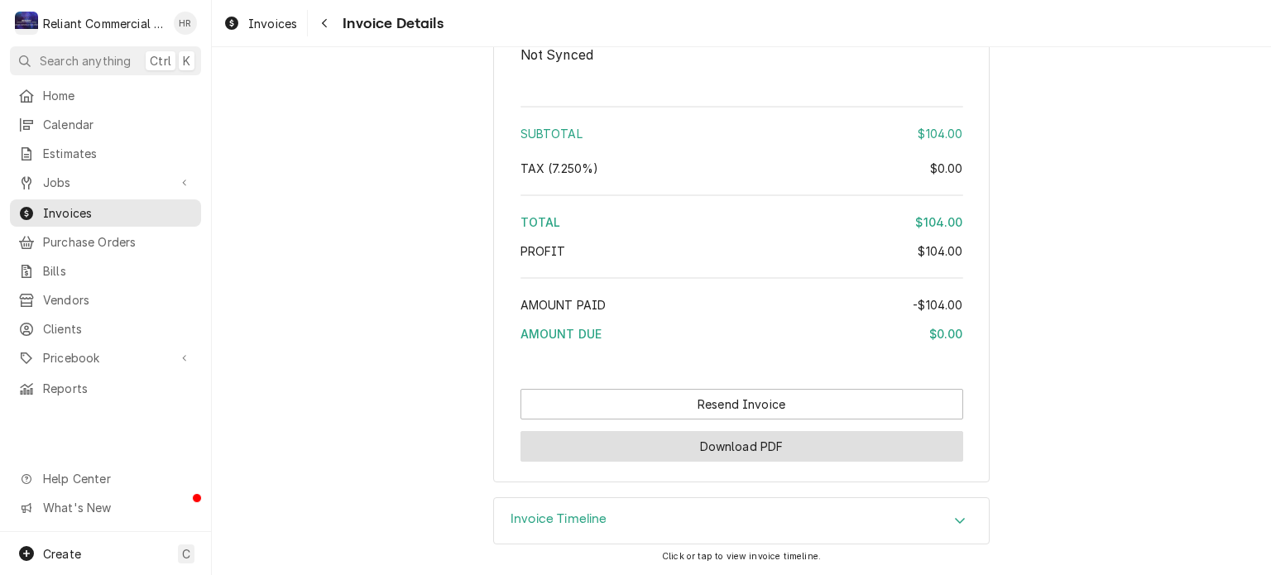
click at [711, 443] on button "Download PDF" at bounding box center [741, 446] width 443 height 31
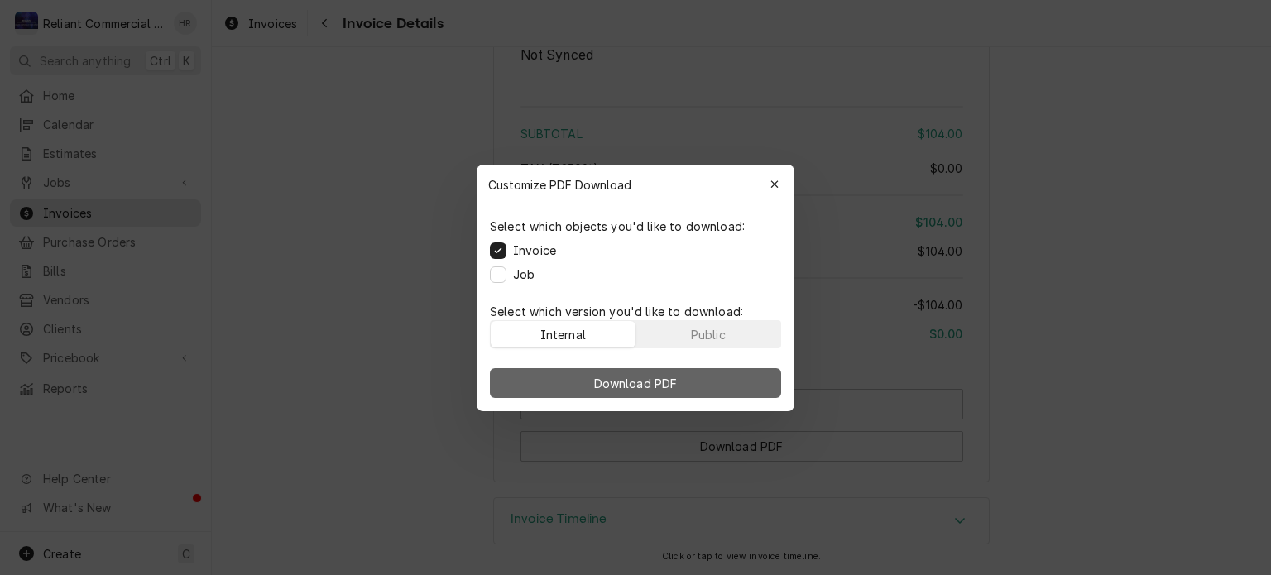
click at [642, 381] on span "Download PDF" at bounding box center [636, 382] width 90 height 17
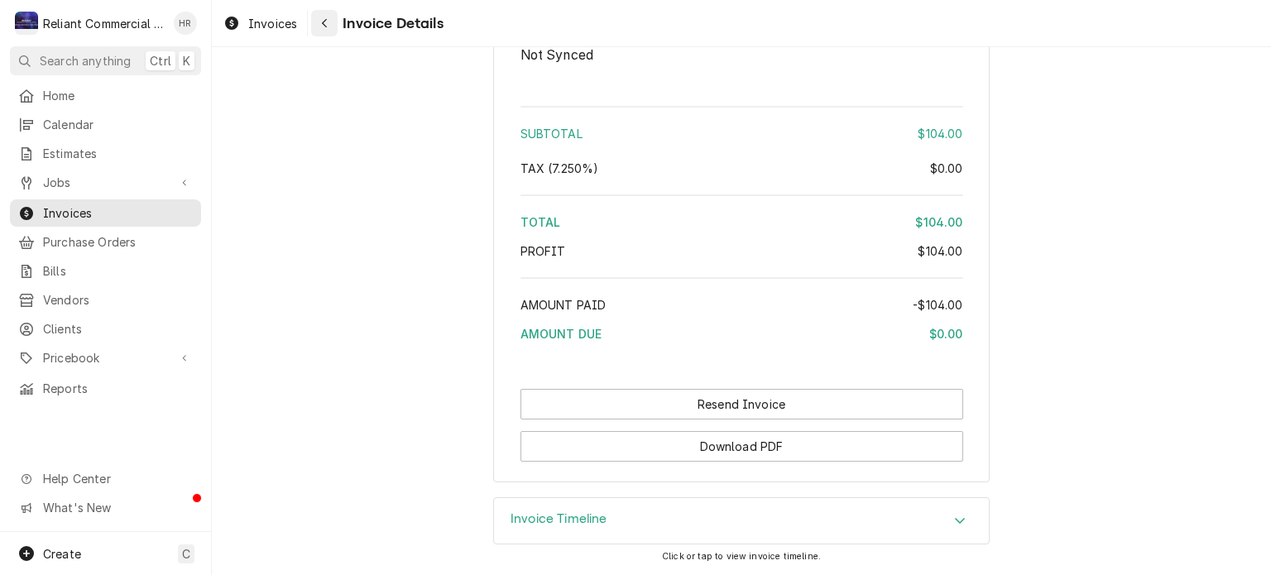
click at [325, 19] on icon "Navigate back" at bounding box center [324, 23] width 7 height 12
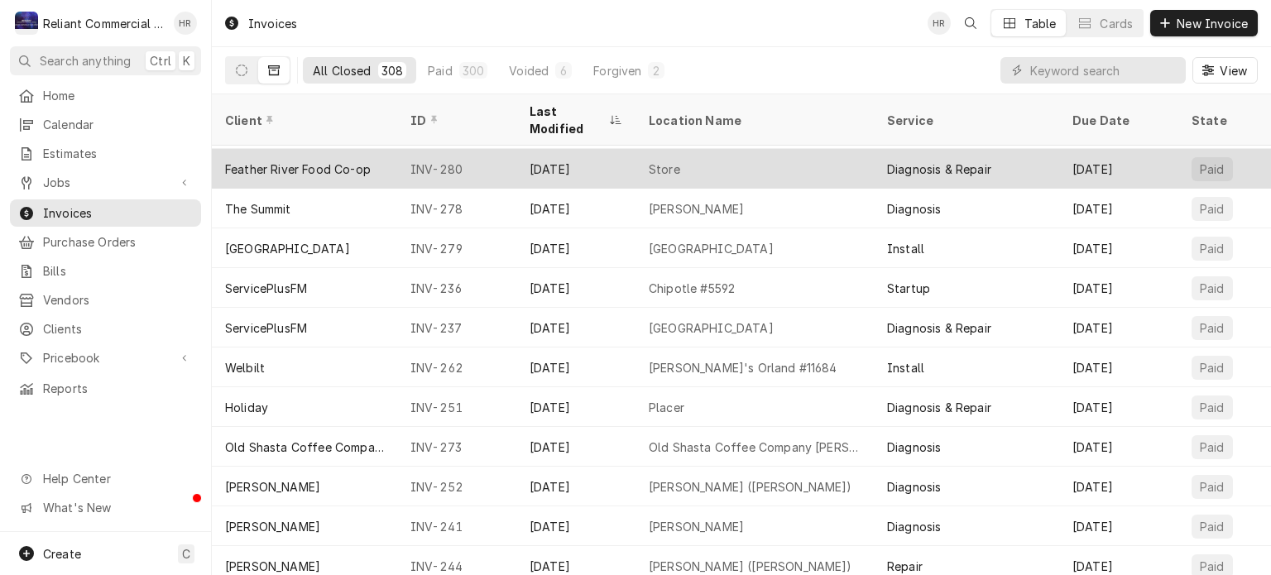
scroll to position [1866, 0]
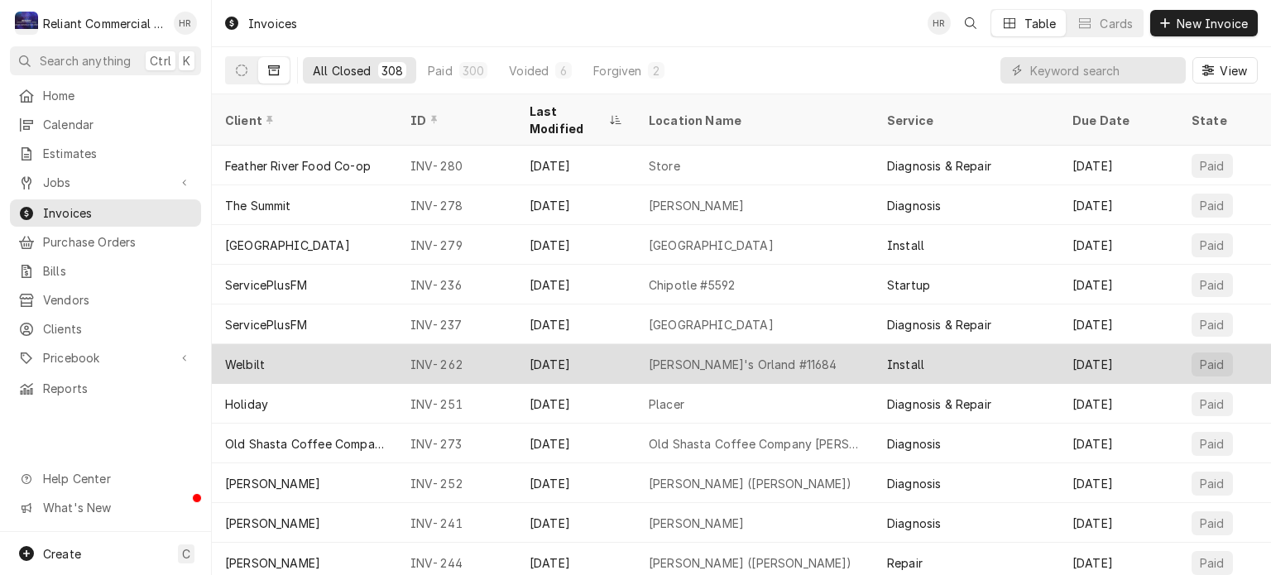
click at [618, 344] on div "[DATE]" at bounding box center [575, 364] width 119 height 40
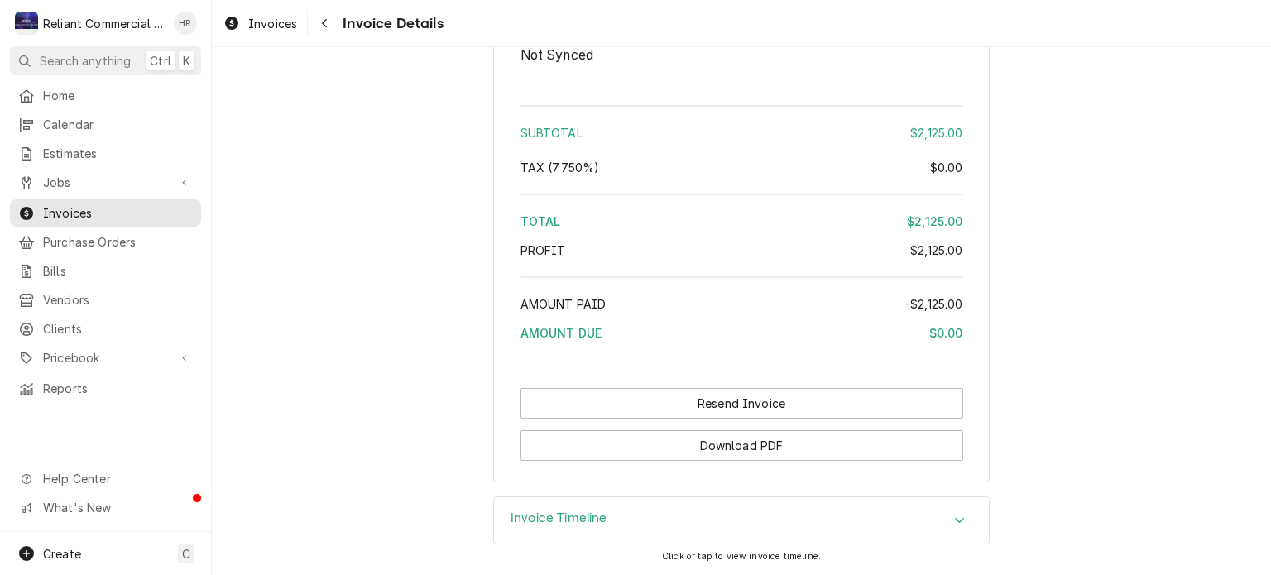
scroll to position [2255, 0]
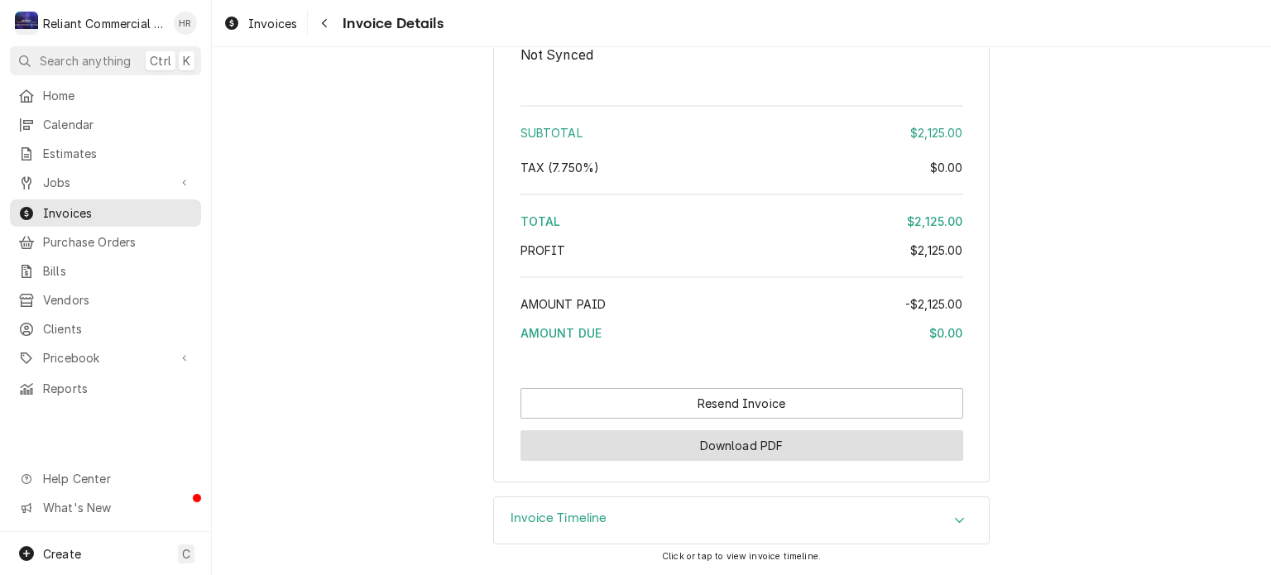
click at [690, 439] on button "Download PDF" at bounding box center [741, 445] width 443 height 31
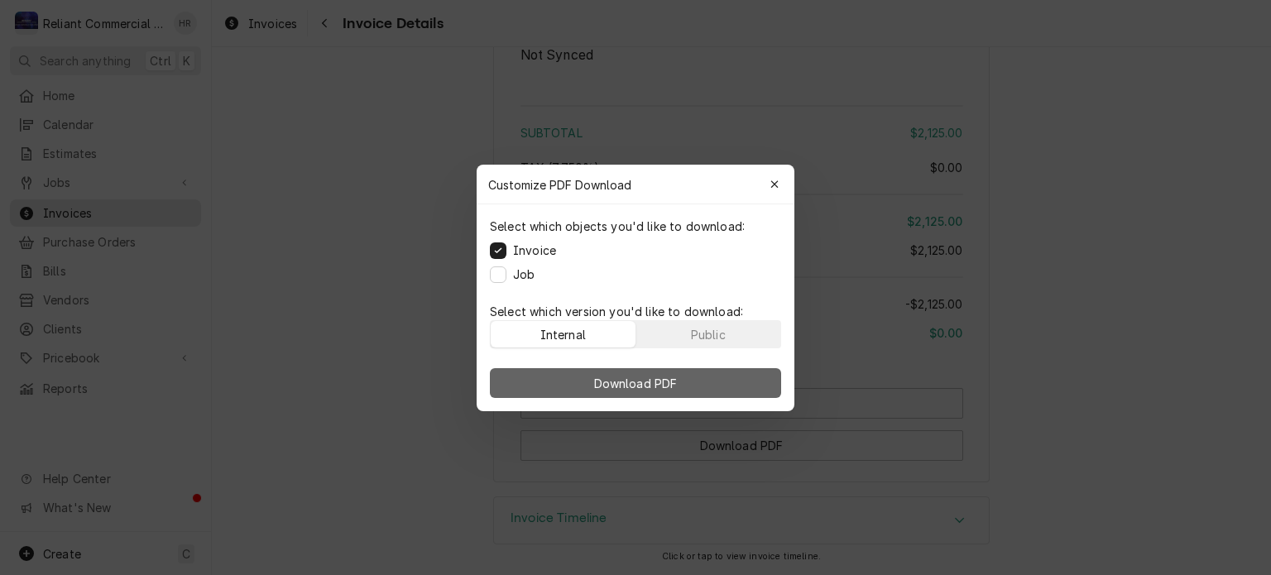
click at [668, 388] on span "Download PDF" at bounding box center [636, 382] width 90 height 17
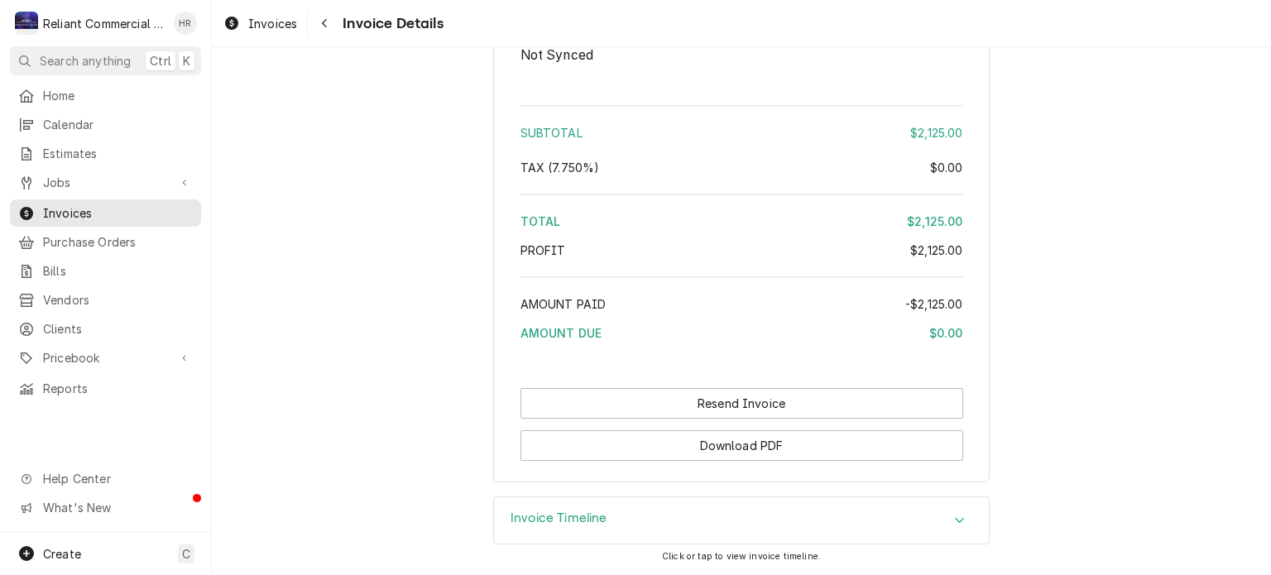
click at [324, 22] on icon "Navigate back" at bounding box center [324, 23] width 7 height 12
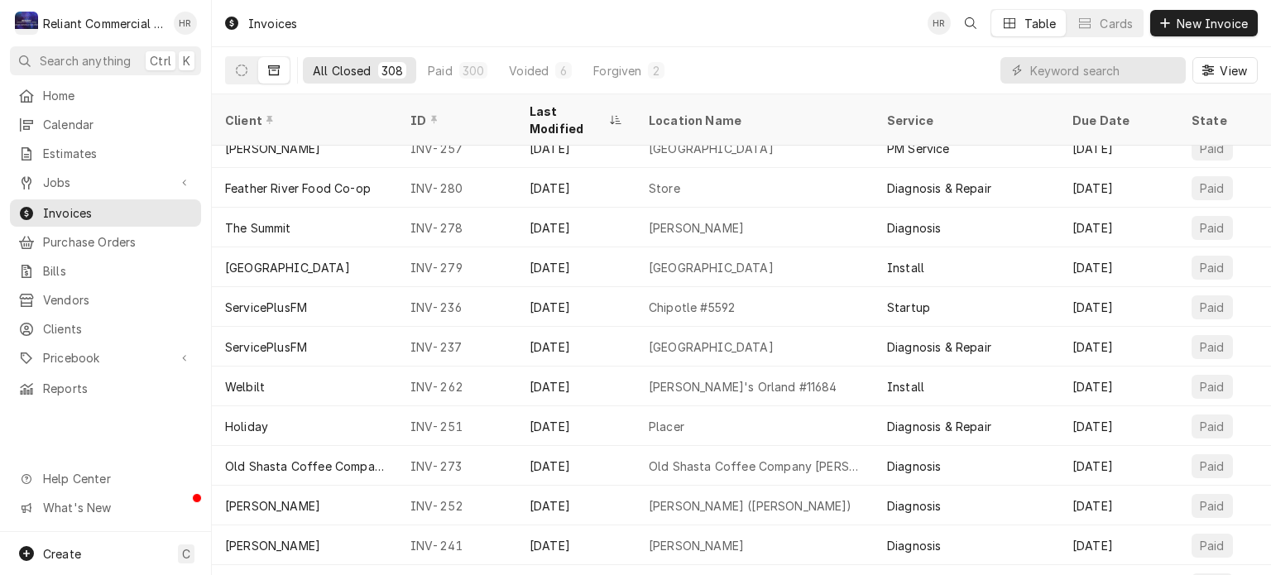
scroll to position [1906, 0]
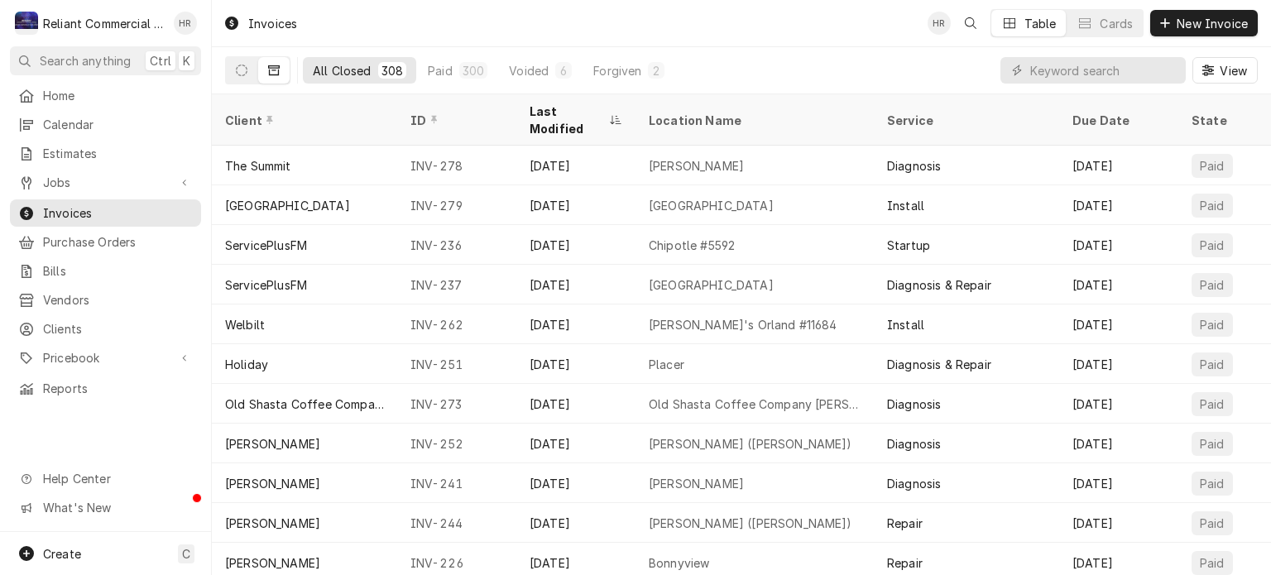
click at [678, 276] on div "[GEOGRAPHIC_DATA]" at bounding box center [711, 284] width 125 height 17
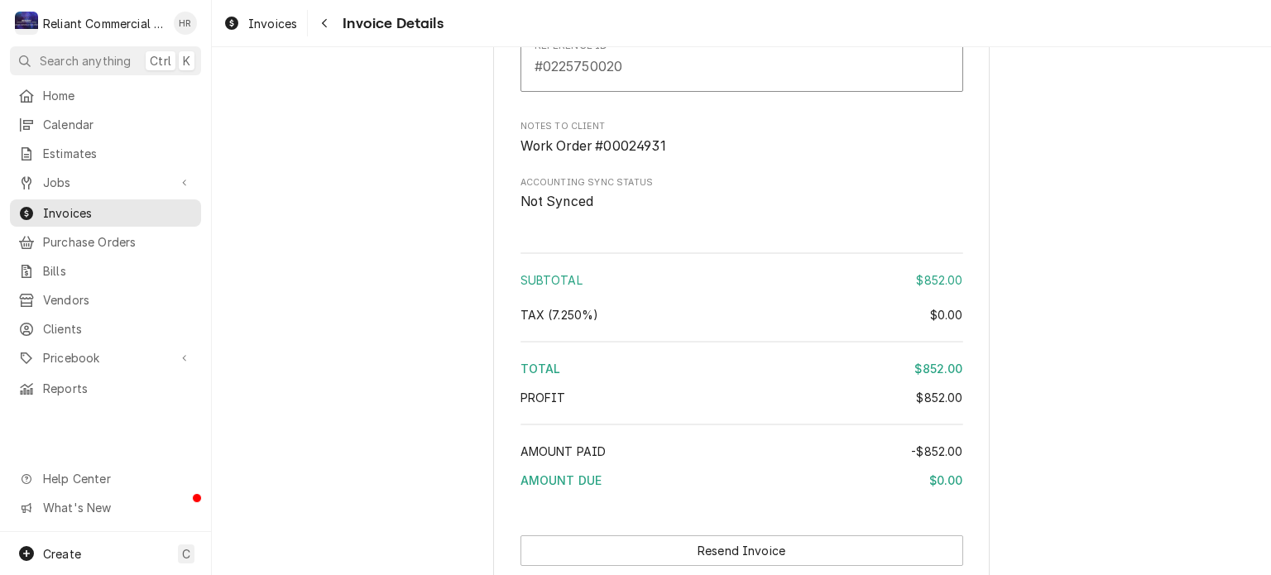
scroll to position [2016, 0]
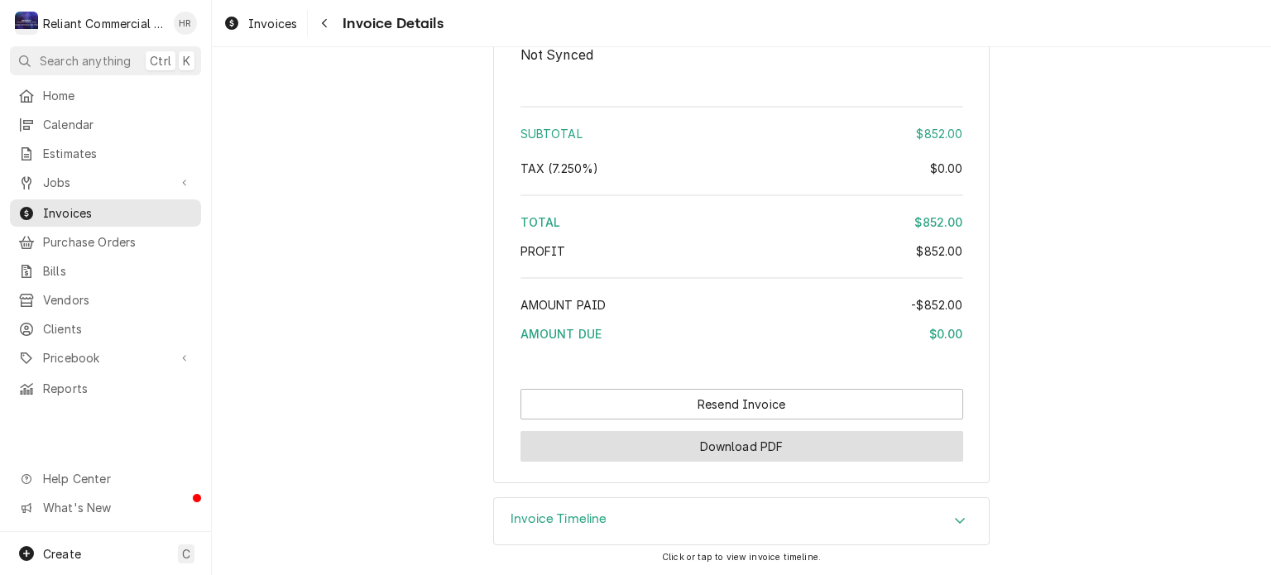
click at [703, 447] on button "Download PDF" at bounding box center [741, 446] width 443 height 31
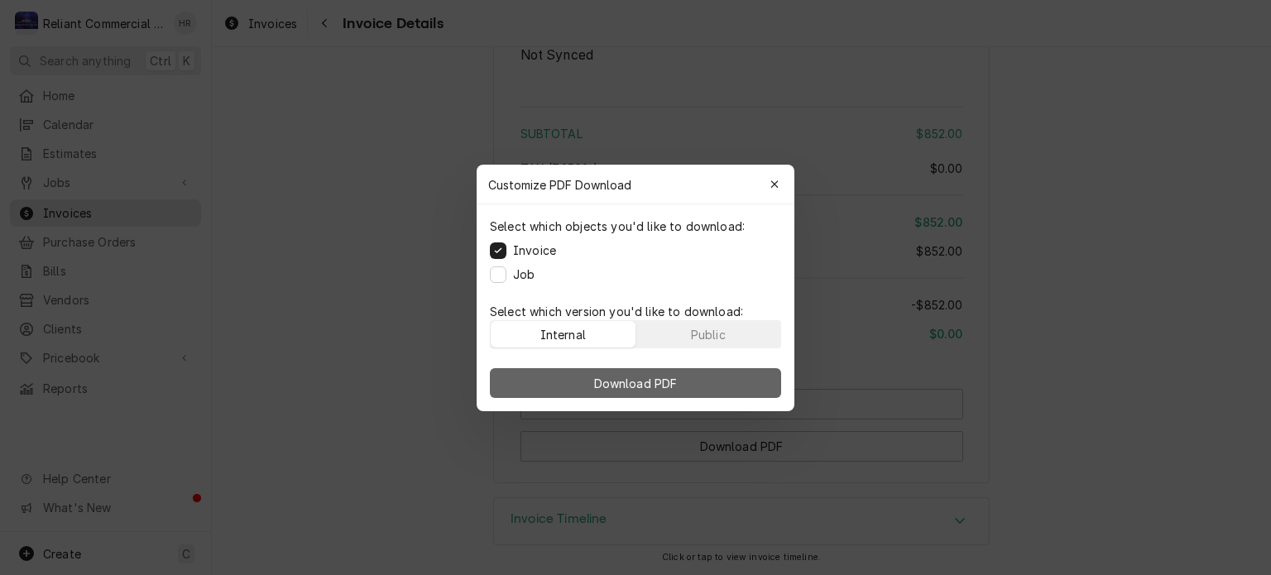
click at [609, 384] on span "Download PDF" at bounding box center [636, 382] width 90 height 17
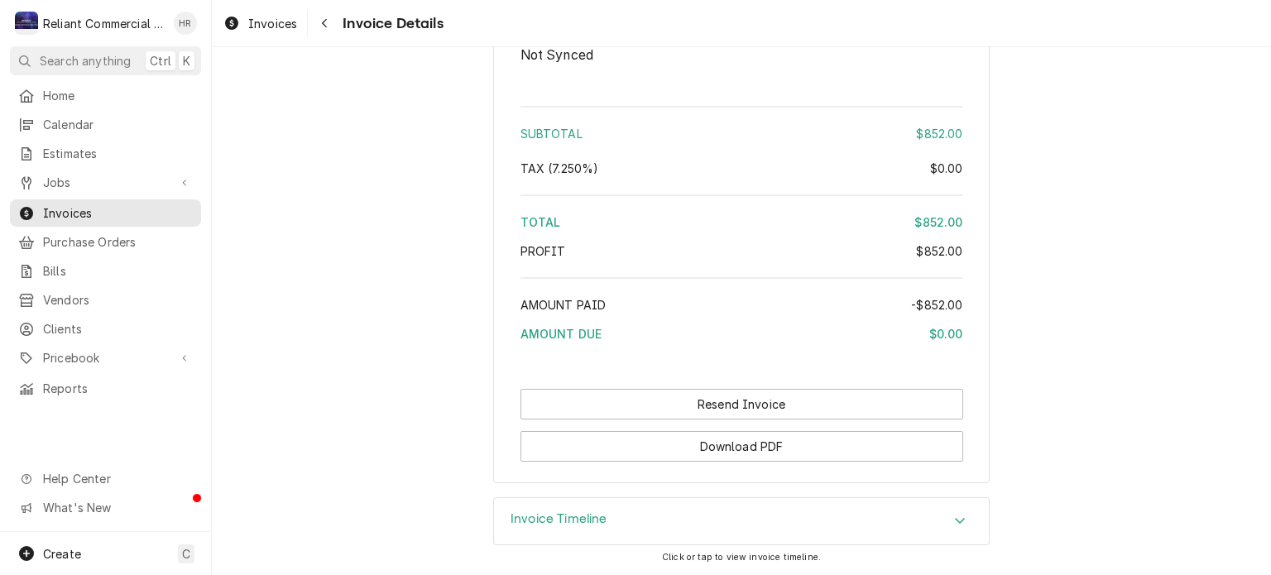
click at [331, 17] on div "Navigate back" at bounding box center [324, 23] width 17 height 17
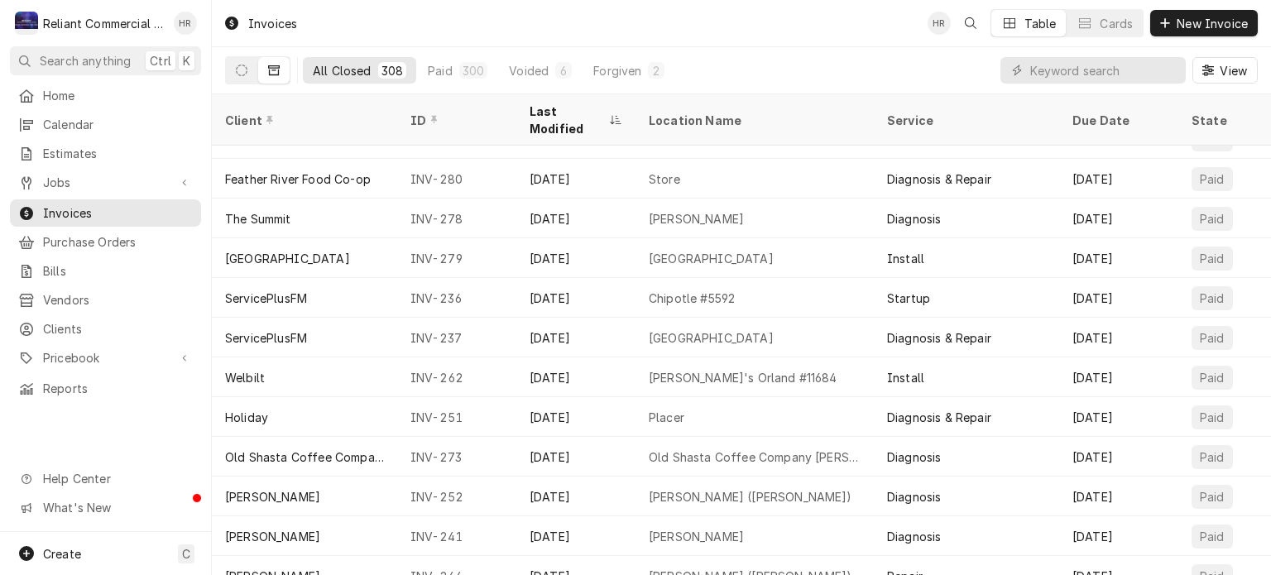
scroll to position [1866, 0]
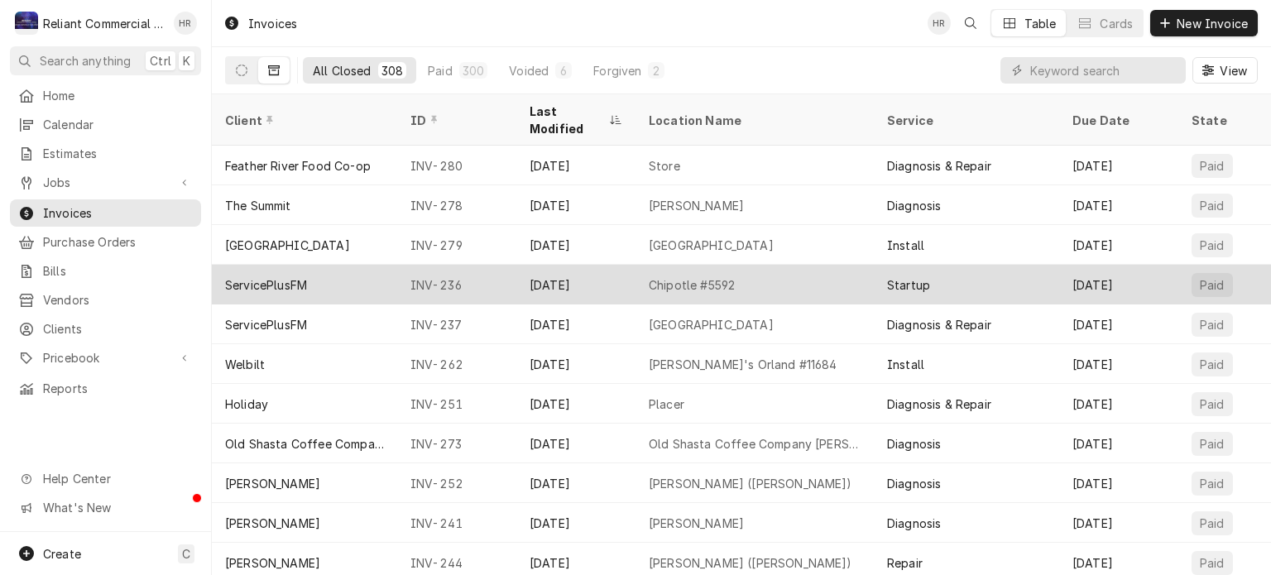
click at [647, 265] on div "Chipotle #5592" at bounding box center [754, 285] width 238 height 40
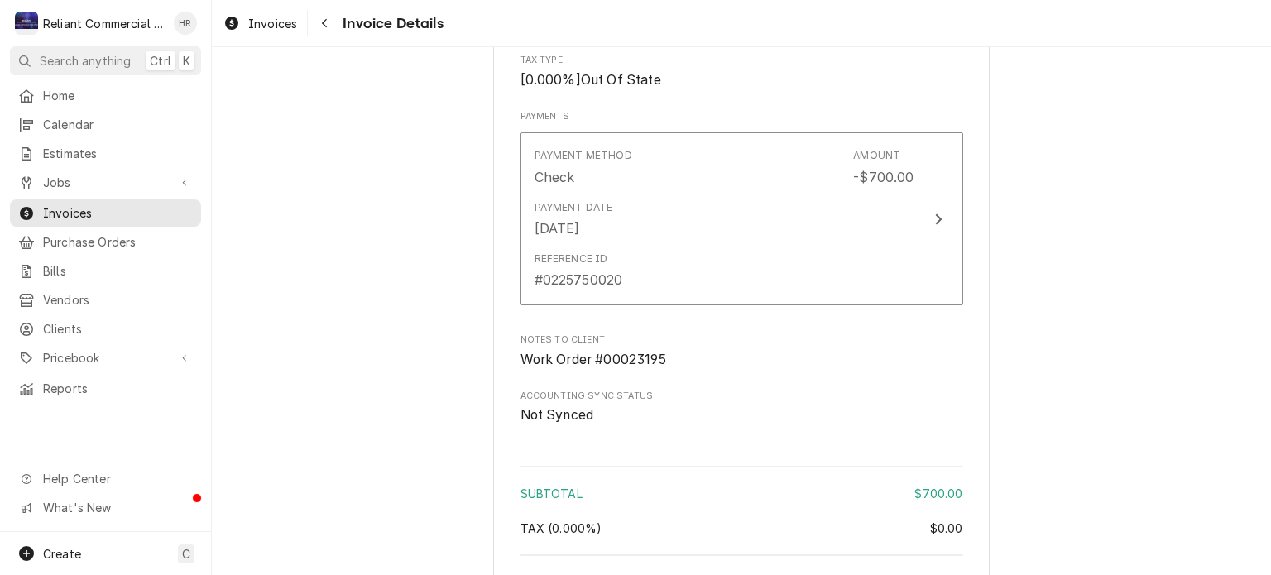
scroll to position [1982, 0]
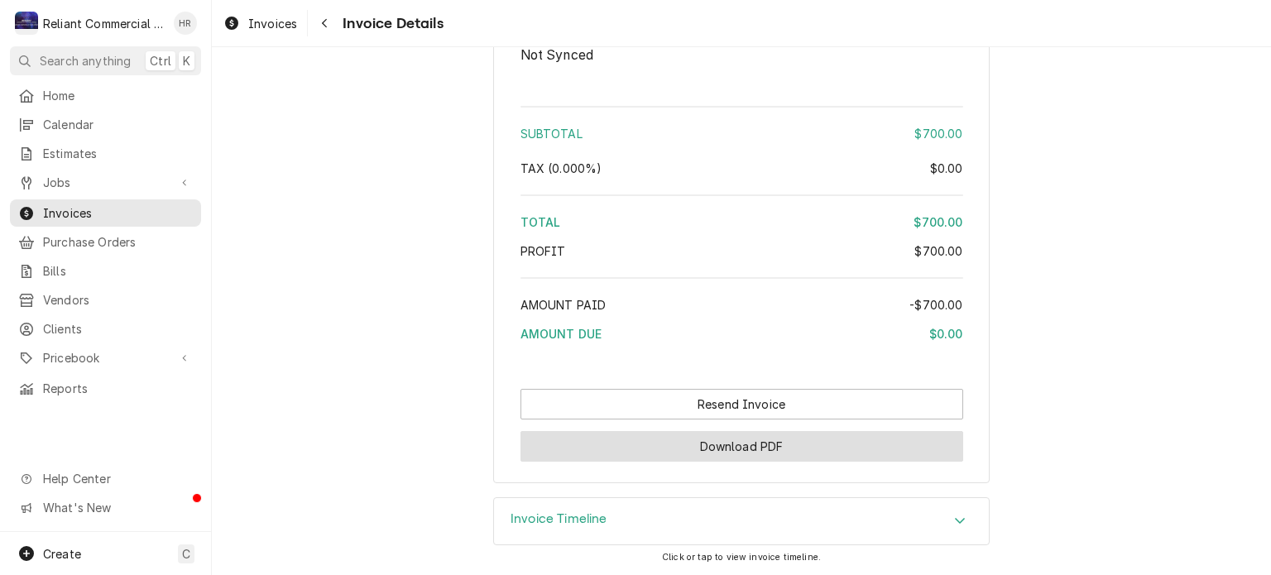
click at [702, 444] on button "Download PDF" at bounding box center [741, 446] width 443 height 31
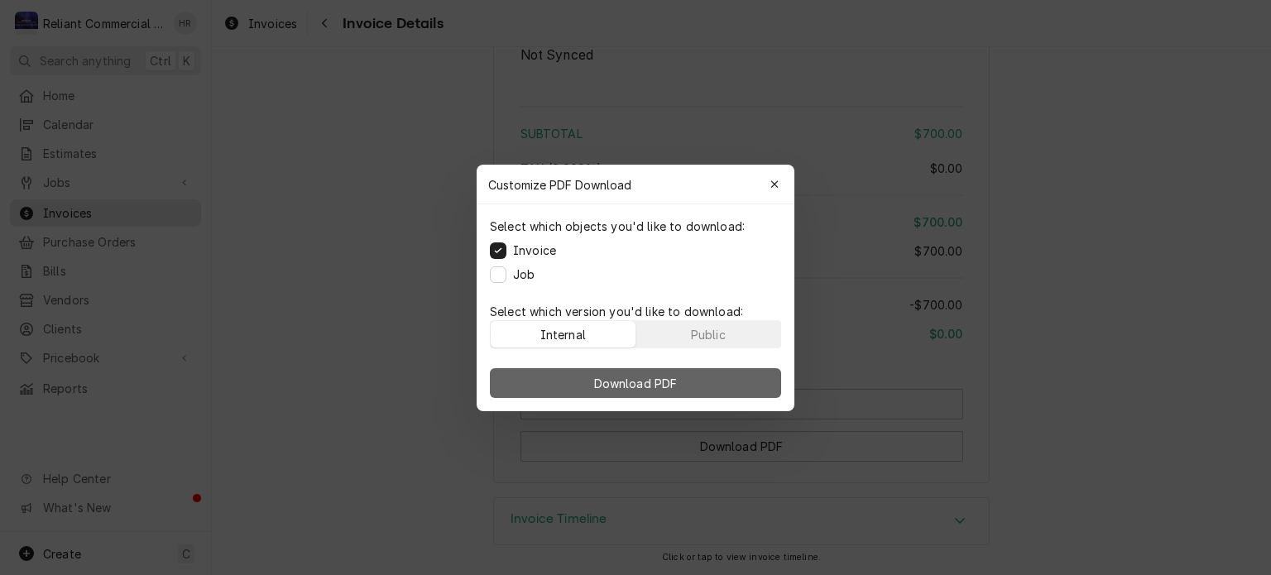
click at [688, 381] on button "Download PDF" at bounding box center [635, 383] width 291 height 30
